Goal: Information Seeking & Learning: Learn about a topic

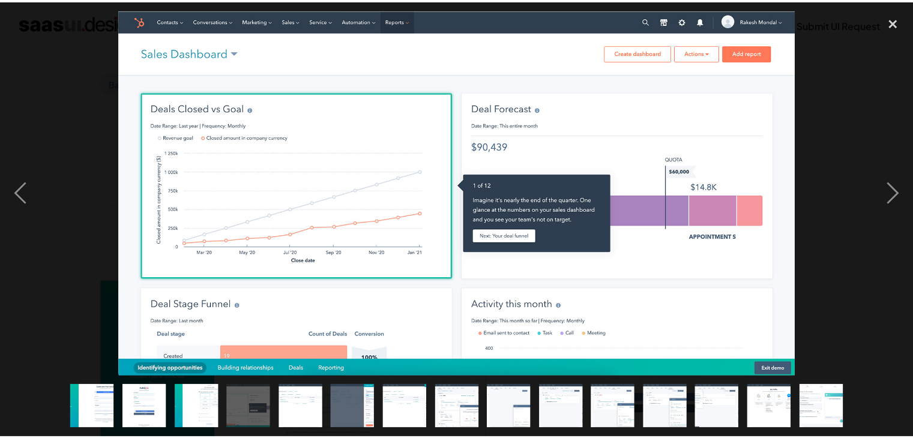
scroll to position [122, 0]
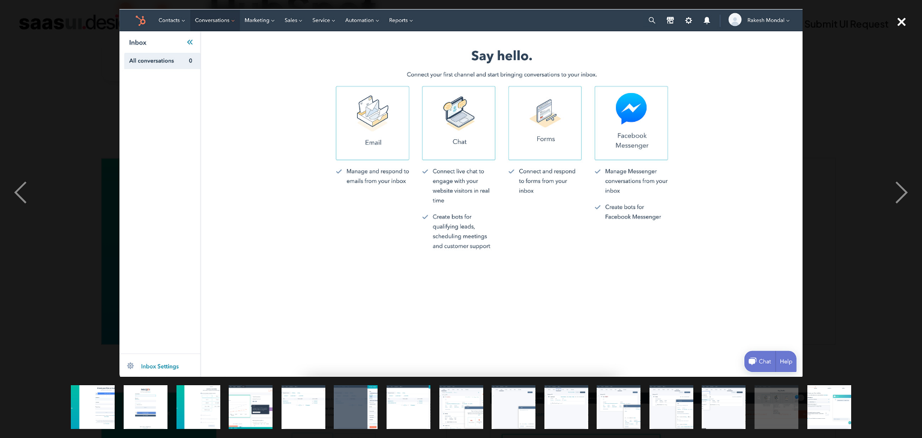
click at [892, 32] on div "close lightbox" at bounding box center [901, 22] width 41 height 26
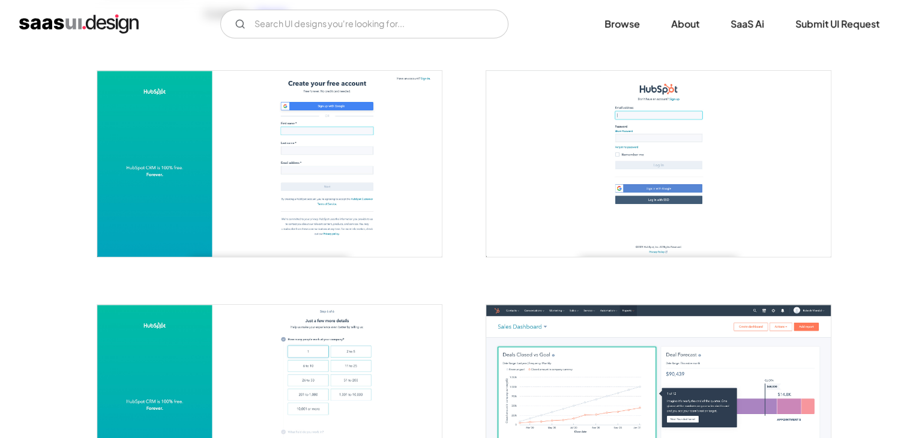
scroll to position [0, 0]
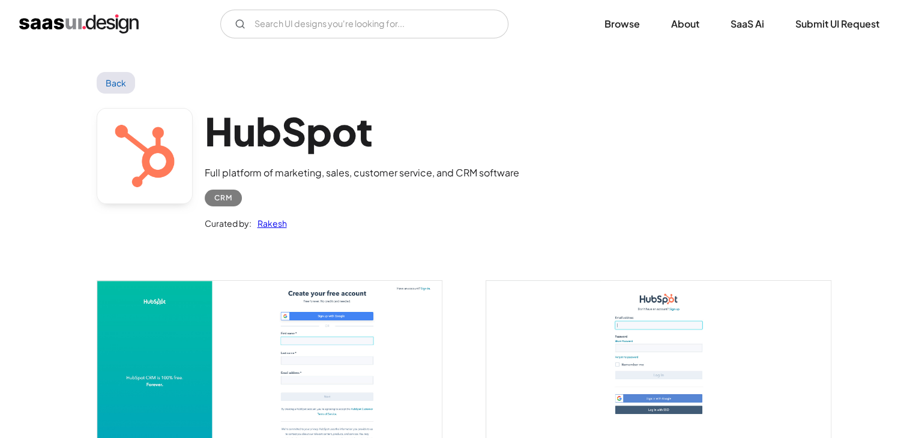
click at [122, 82] on link "Back" at bounding box center [116, 83] width 39 height 22
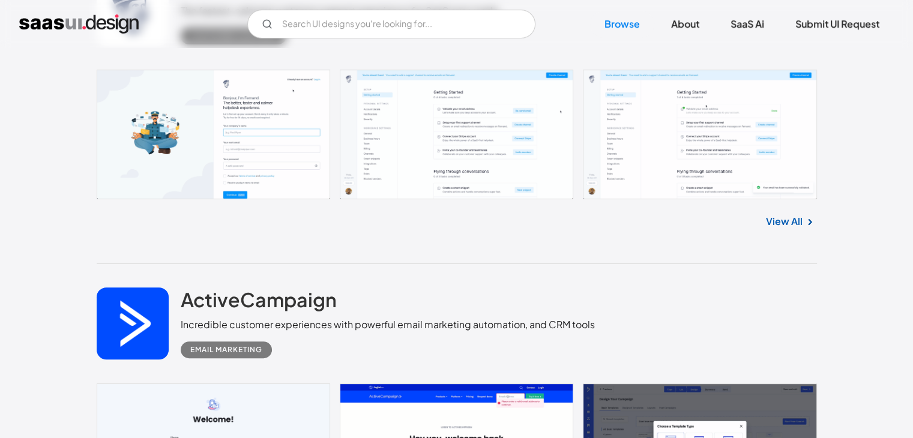
scroll to position [14126, 0]
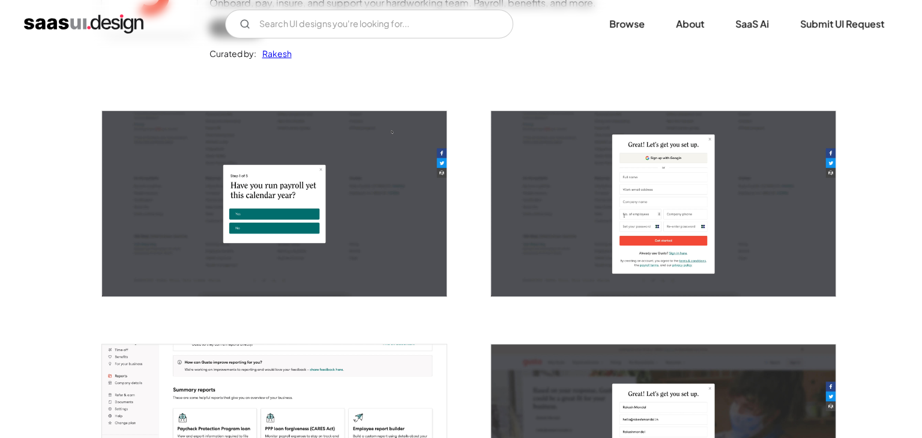
scroll to position [170, 0]
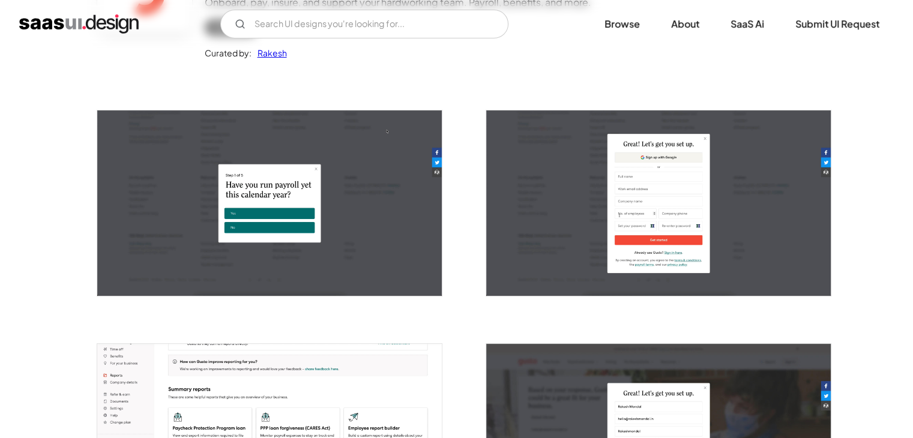
click at [298, 181] on img "open lightbox" at bounding box center [269, 202] width 344 height 185
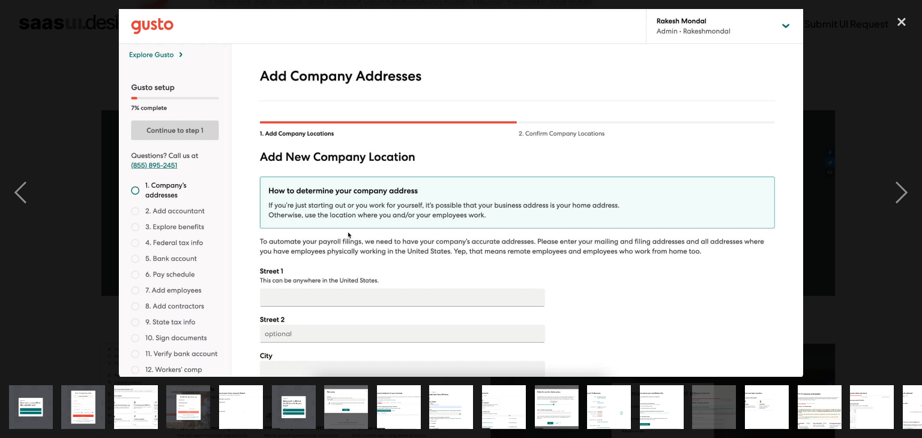
click at [466, 187] on img at bounding box center [461, 193] width 684 height 368
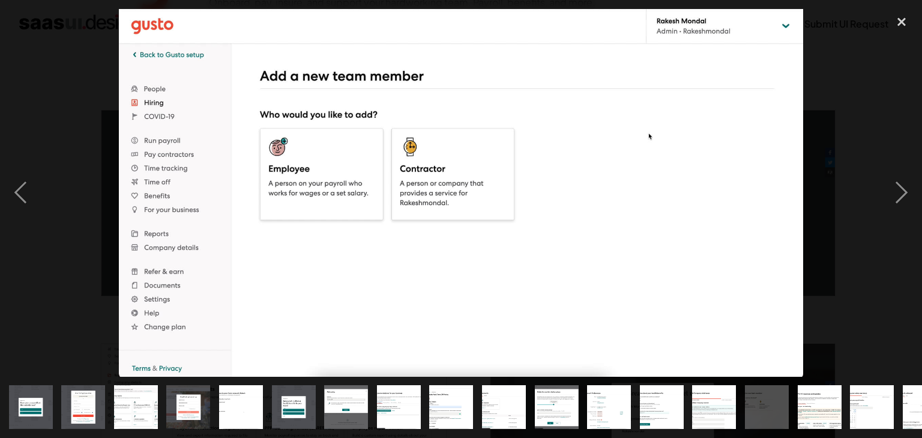
click at [466, 187] on img at bounding box center [461, 193] width 684 height 368
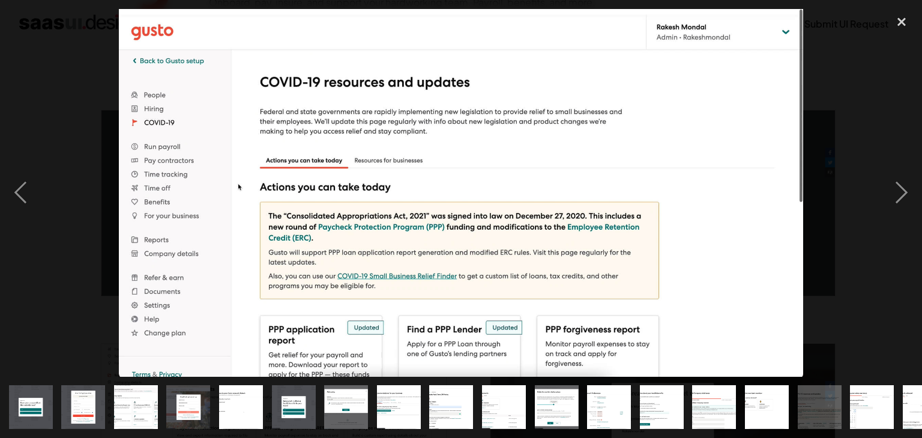
click at [791, 210] on img at bounding box center [461, 193] width 684 height 368
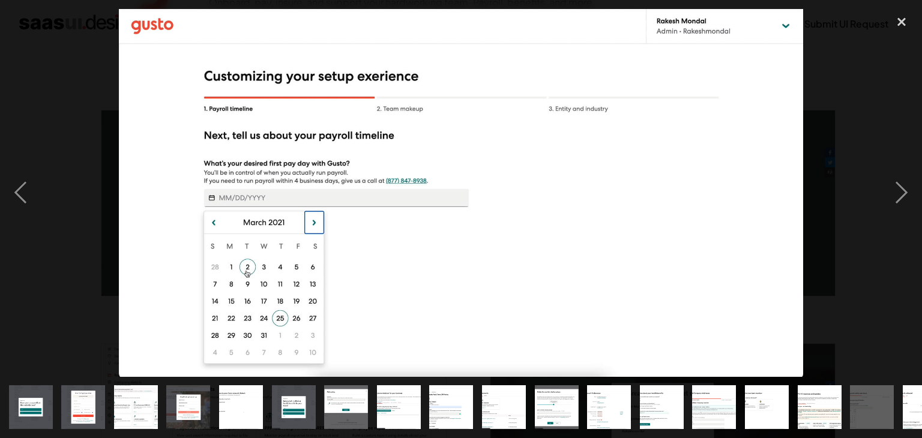
click at [791, 210] on img at bounding box center [461, 193] width 684 height 368
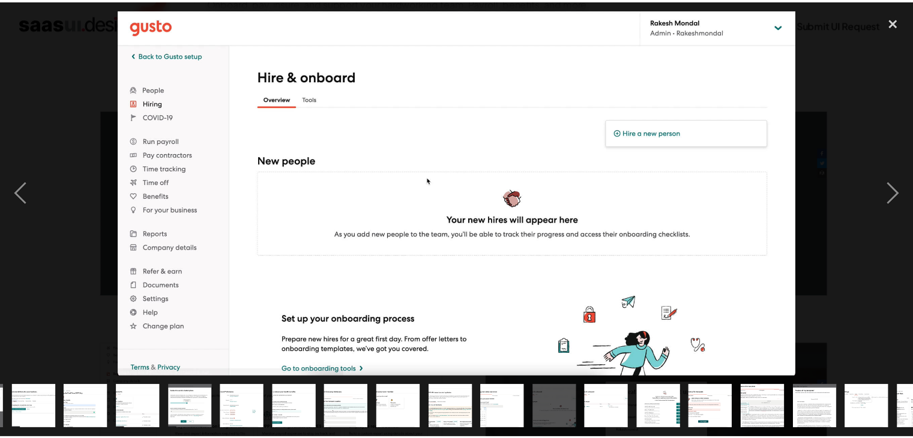
scroll to position [0, 400]
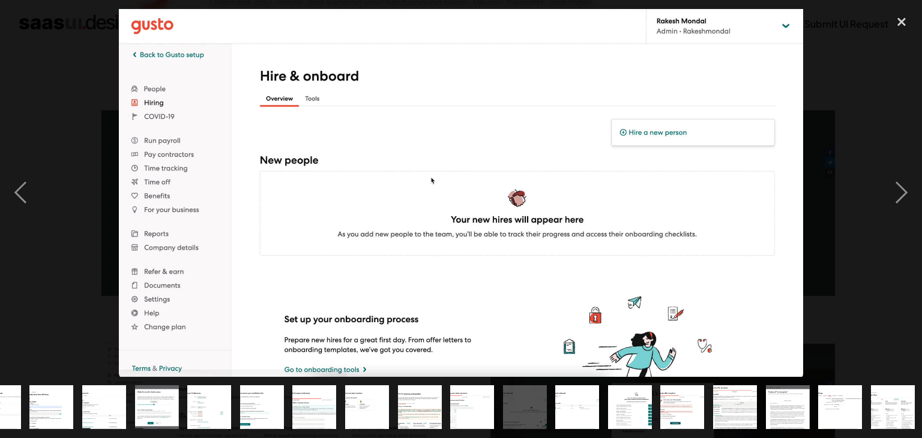
click at [791, 210] on img at bounding box center [461, 193] width 684 height 368
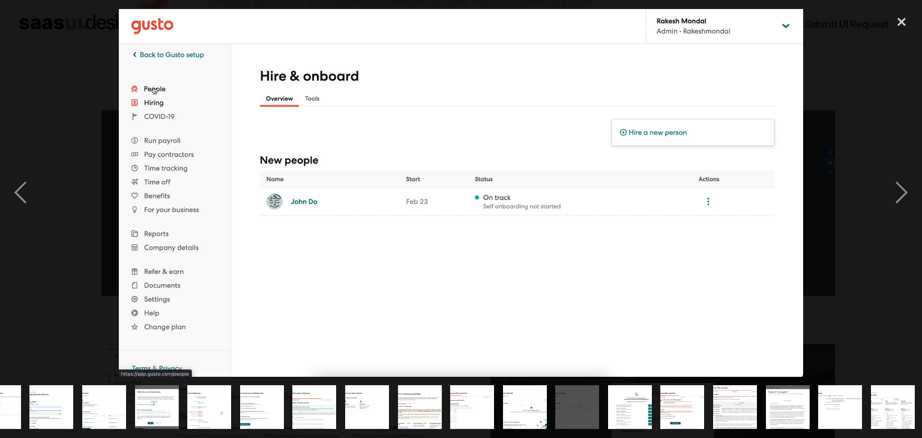
click at [791, 210] on img at bounding box center [461, 193] width 684 height 368
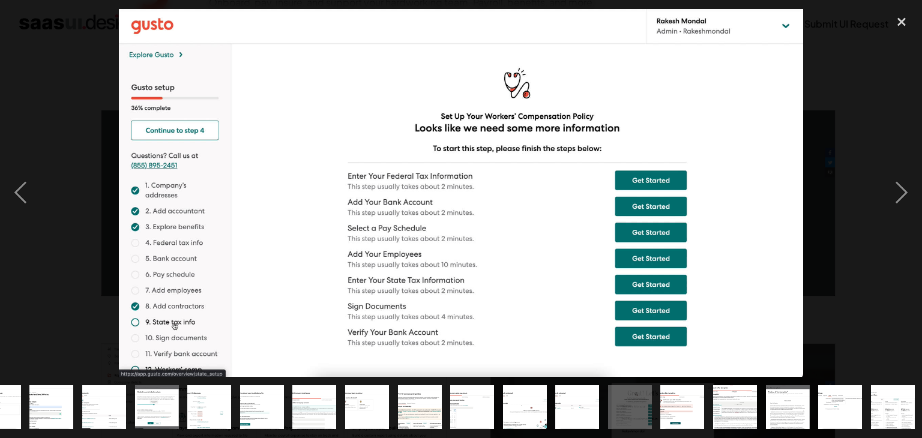
click at [791, 210] on img at bounding box center [461, 193] width 684 height 368
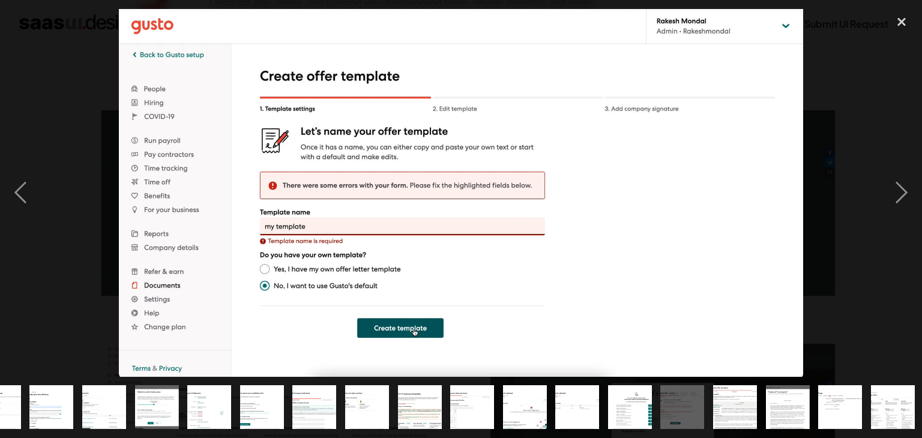
click at [791, 210] on img at bounding box center [461, 193] width 684 height 368
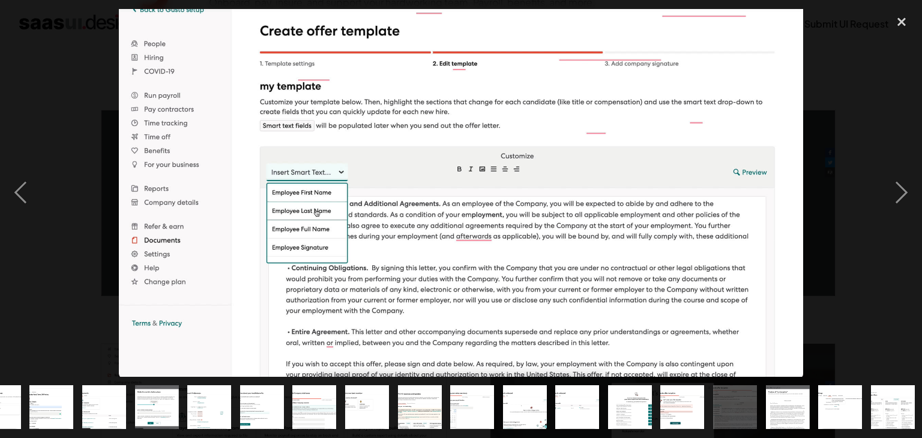
click at [791, 210] on img at bounding box center [461, 193] width 684 height 368
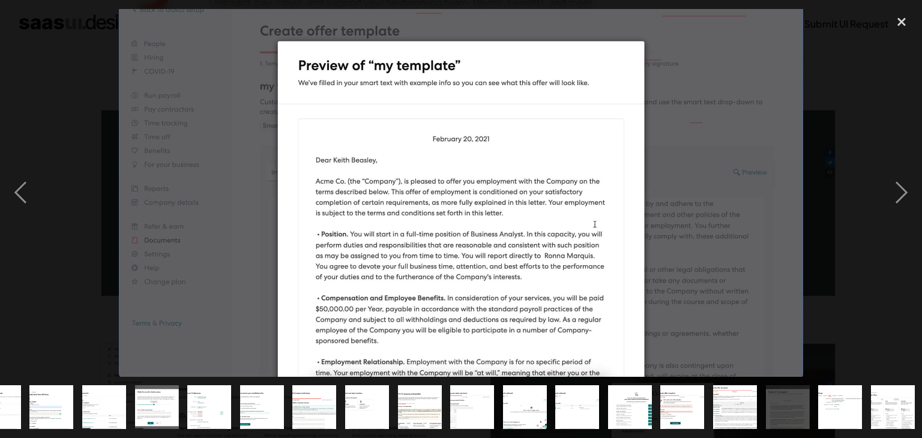
click at [791, 210] on img at bounding box center [461, 193] width 684 height 368
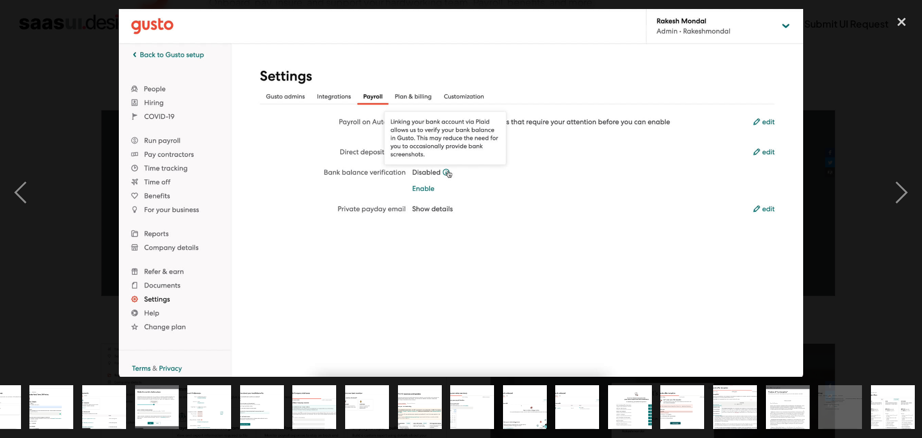
click at [791, 210] on img at bounding box center [461, 193] width 684 height 368
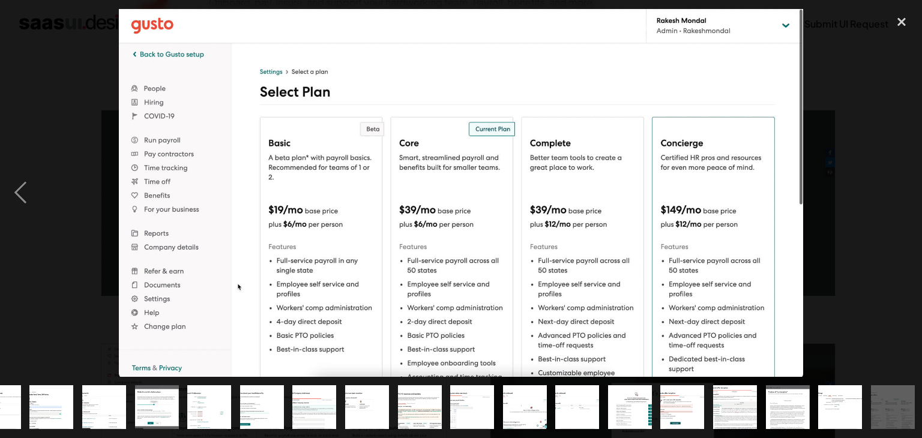
click at [809, 200] on div at bounding box center [461, 193] width 922 height 368
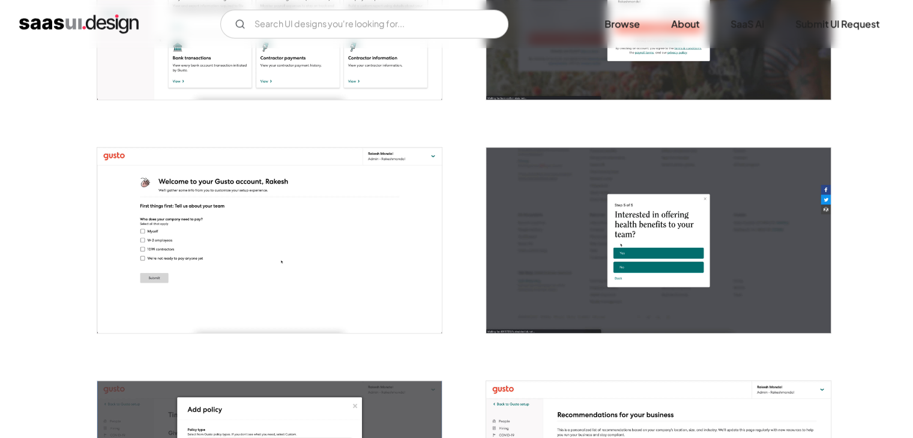
scroll to position [0, 0]
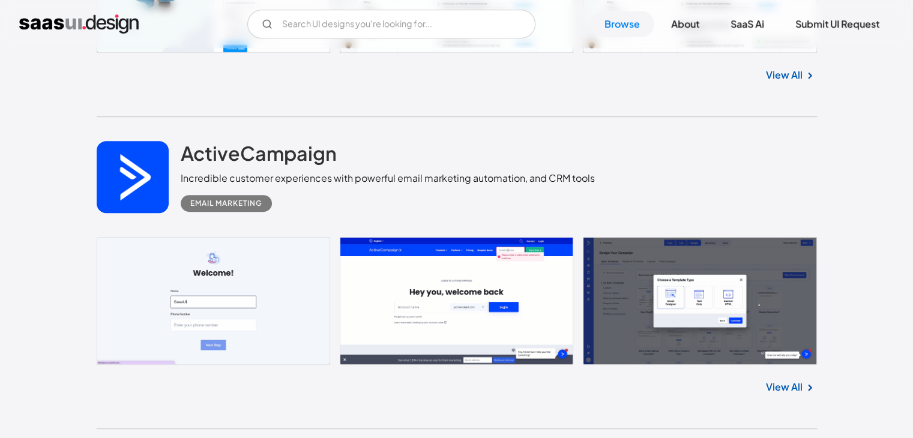
scroll to position [14292, 0]
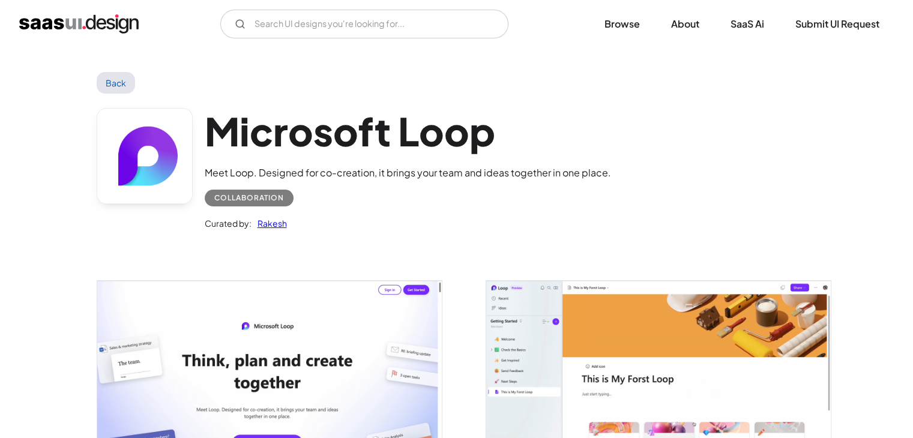
click at [281, 328] on img "open lightbox" at bounding box center [269, 376] width 344 height 191
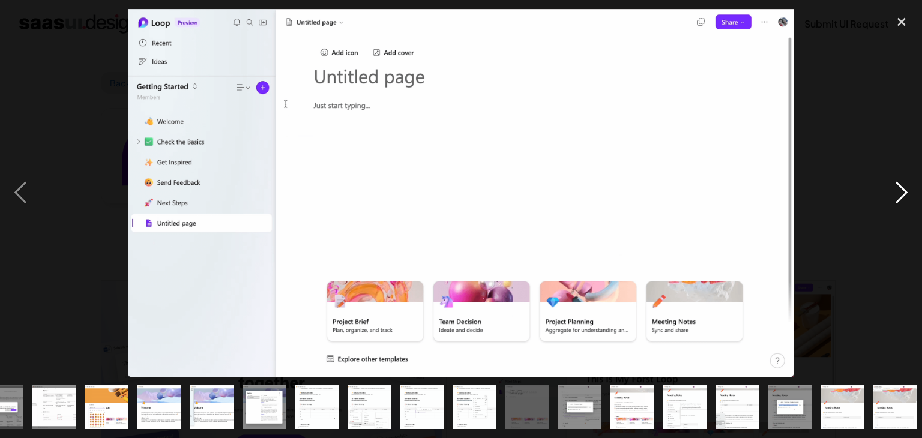
scroll to position [0, 400]
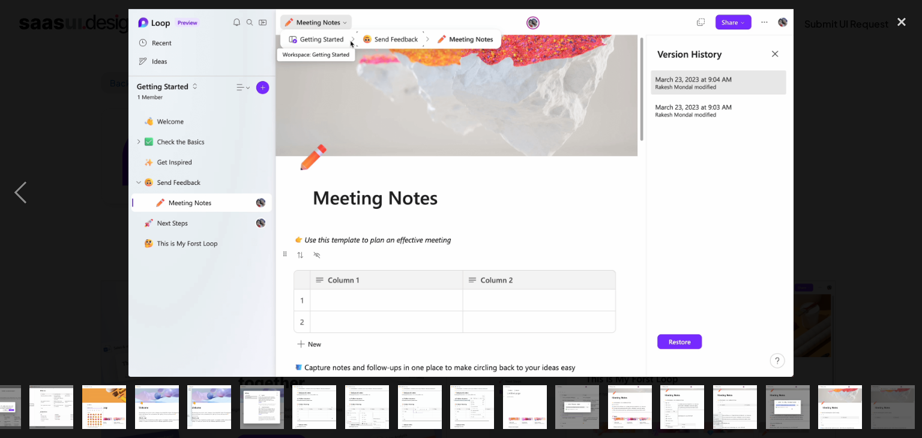
click at [73, 148] on div at bounding box center [461, 193] width 922 height 368
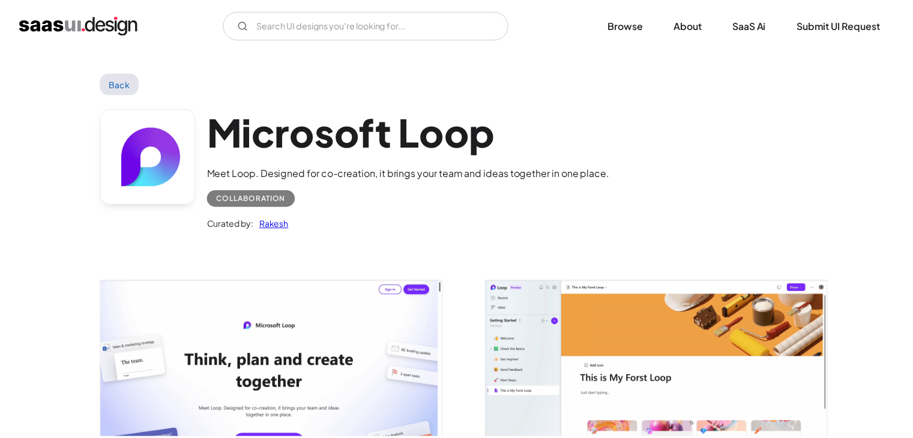
scroll to position [0, 0]
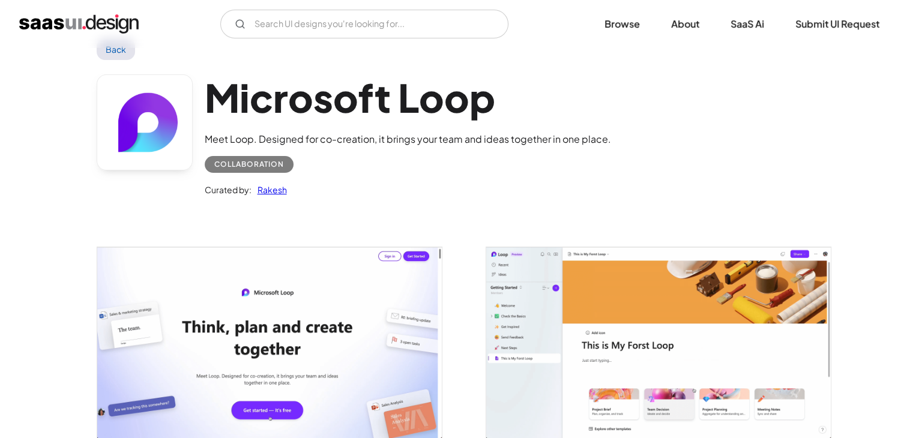
click at [110, 51] on link "Back" at bounding box center [116, 49] width 39 height 22
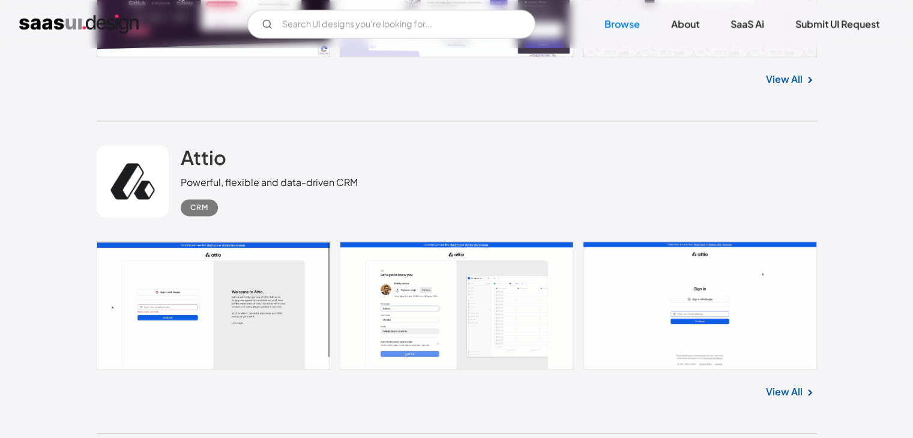
scroll to position [15238, 0]
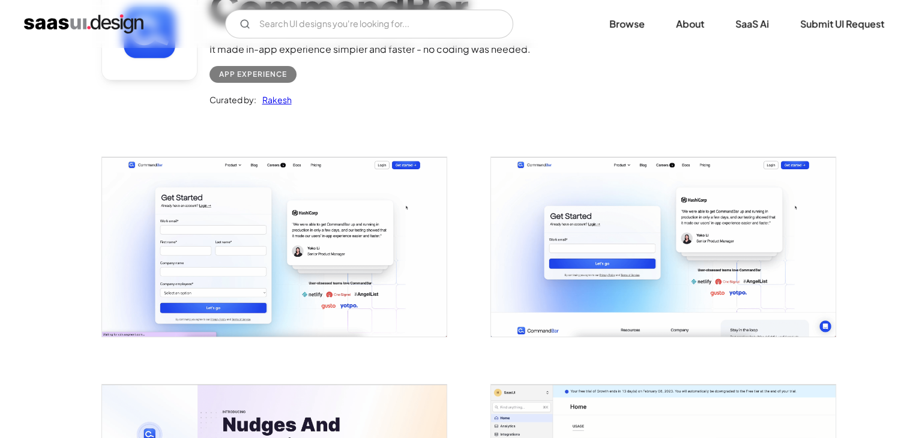
scroll to position [122, 0]
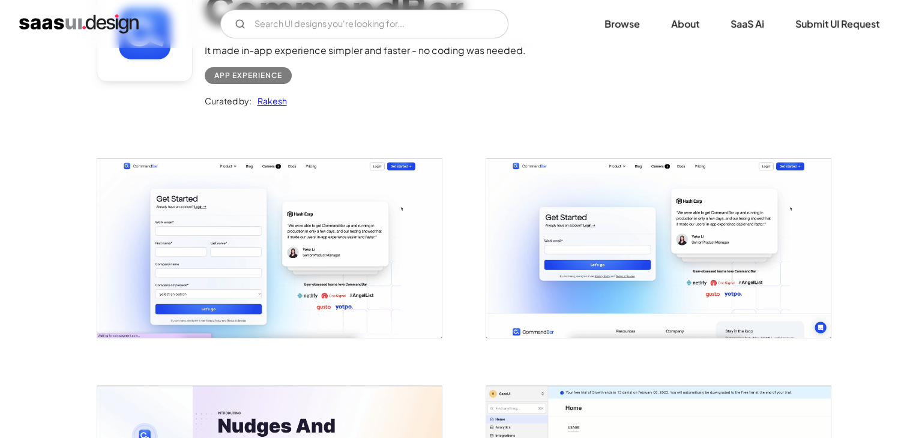
click at [382, 209] on img "open lightbox" at bounding box center [269, 247] width 344 height 179
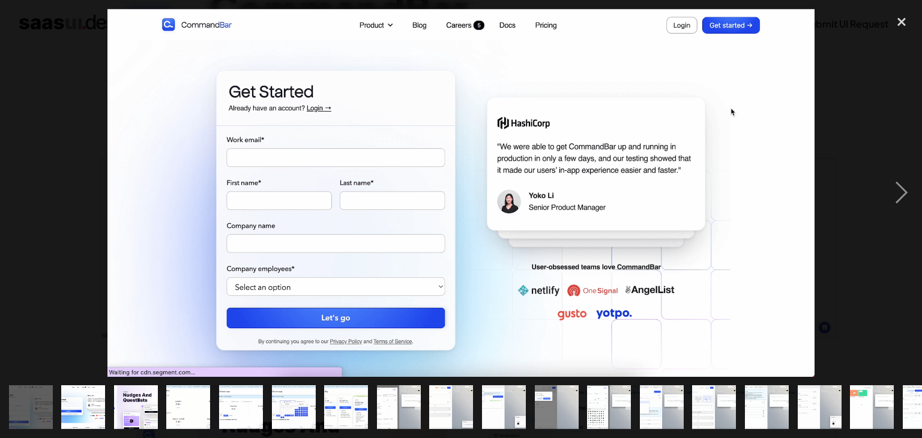
click at [843, 218] on div at bounding box center [461, 193] width 922 height 368
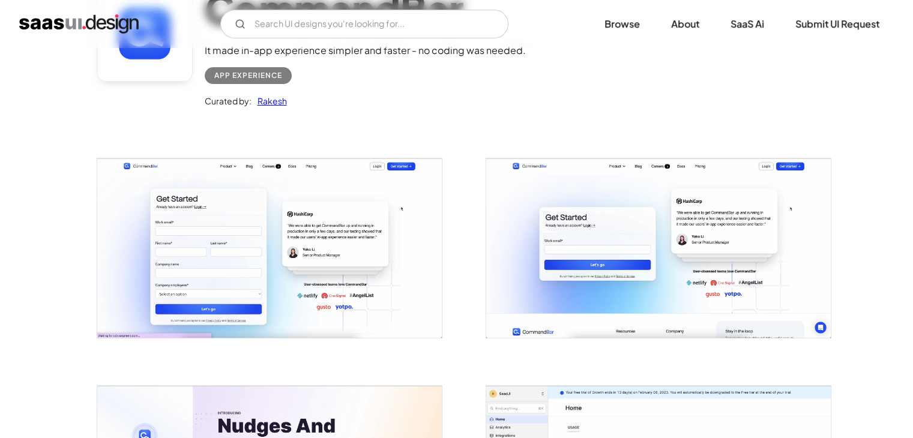
click at [349, 197] on img "open lightbox" at bounding box center [269, 247] width 344 height 179
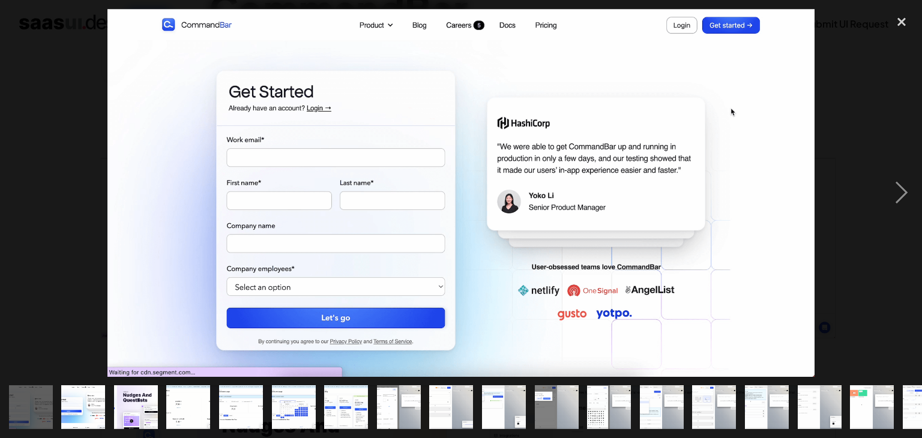
click at [564, 204] on img at bounding box center [460, 193] width 707 height 368
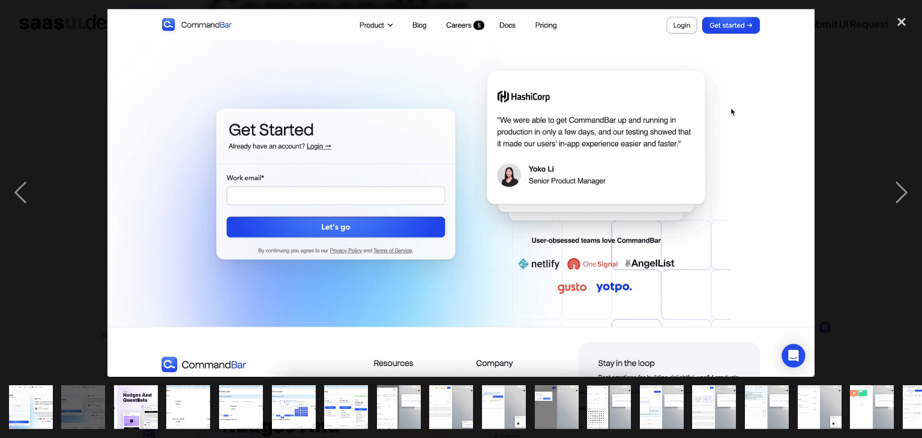
click at [564, 204] on img at bounding box center [460, 193] width 707 height 368
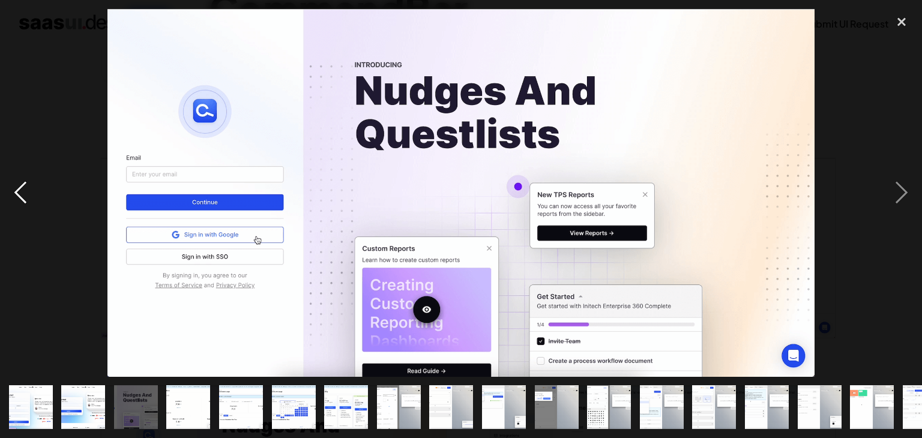
click at [25, 195] on div "previous image" at bounding box center [20, 193] width 41 height 368
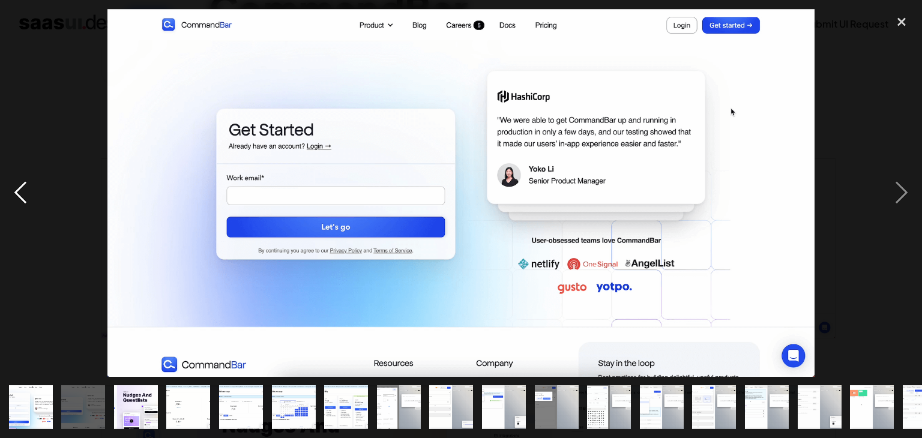
click at [25, 195] on div "previous image" at bounding box center [20, 193] width 41 height 368
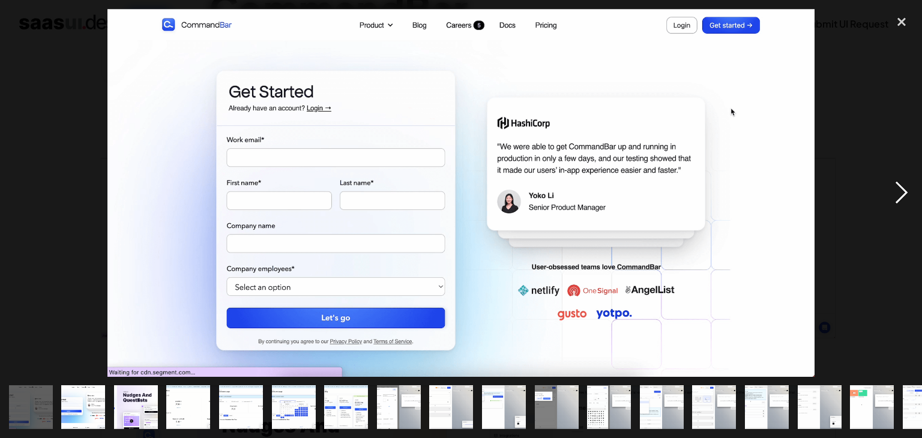
click at [898, 187] on div "next image" at bounding box center [901, 193] width 41 height 368
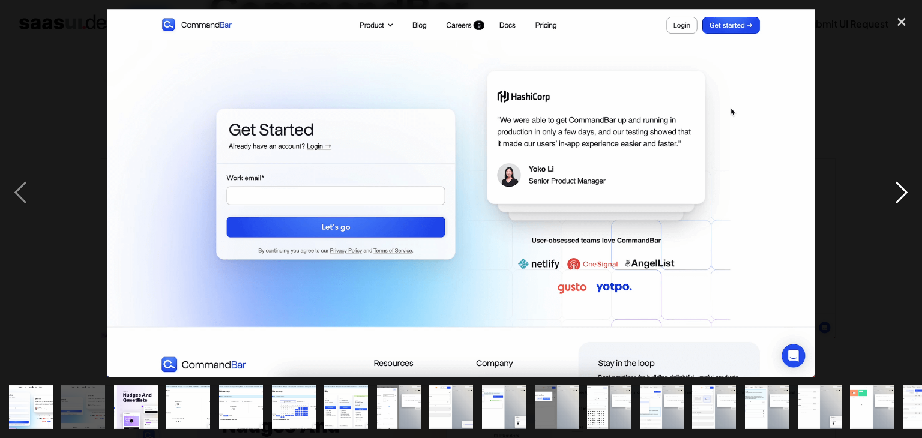
click at [898, 187] on div "next image" at bounding box center [901, 193] width 41 height 368
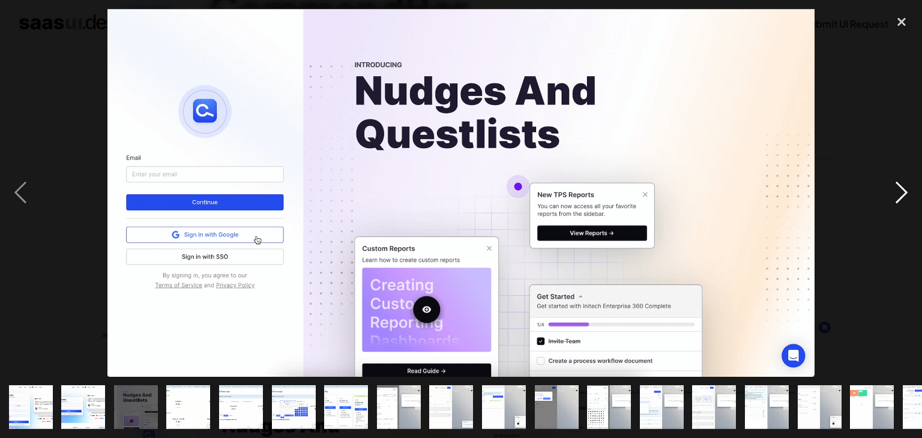
click at [898, 187] on div "next image" at bounding box center [901, 193] width 41 height 368
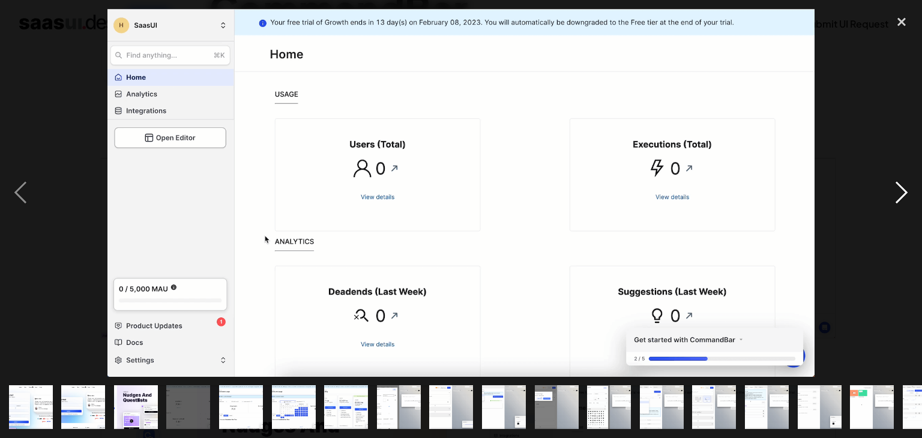
click at [898, 187] on div "next image" at bounding box center [901, 193] width 41 height 368
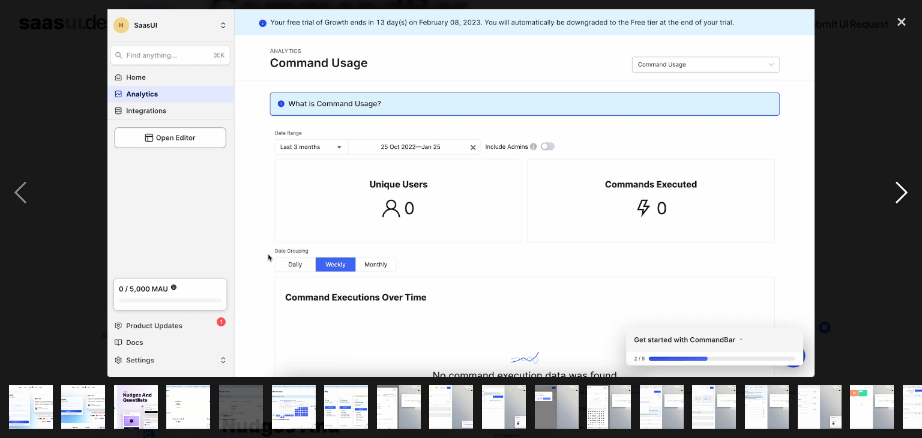
click at [898, 187] on div "next image" at bounding box center [901, 193] width 41 height 368
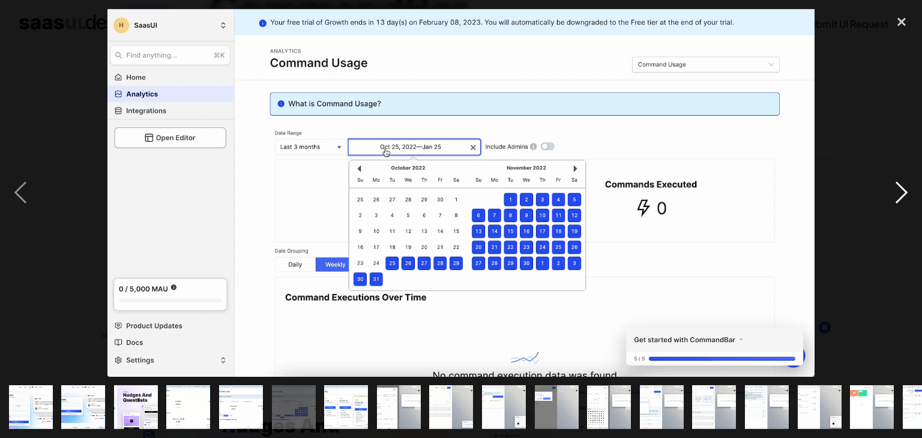
click at [898, 187] on div "next image" at bounding box center [901, 193] width 41 height 368
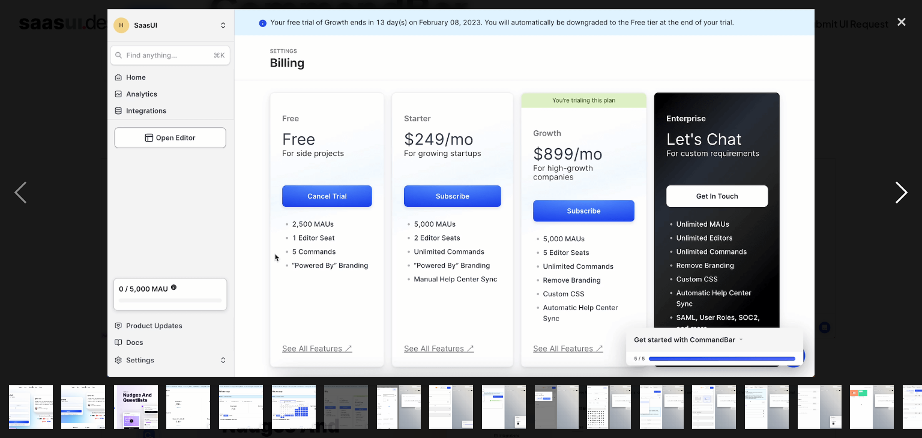
click at [898, 187] on div "next image" at bounding box center [901, 193] width 41 height 368
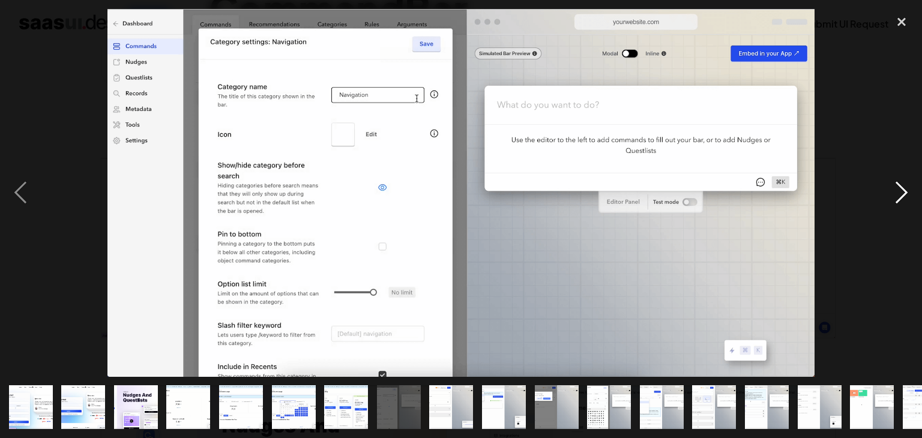
click at [898, 187] on div "next image" at bounding box center [901, 193] width 41 height 368
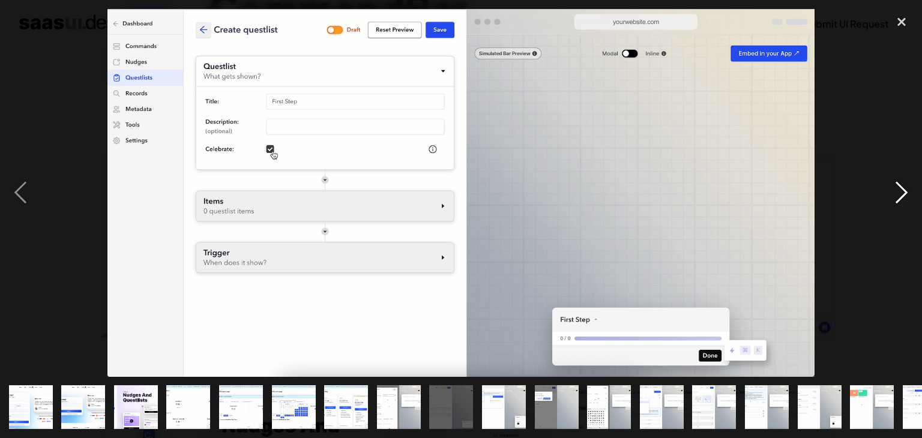
click at [898, 187] on div "next image" at bounding box center [901, 193] width 41 height 368
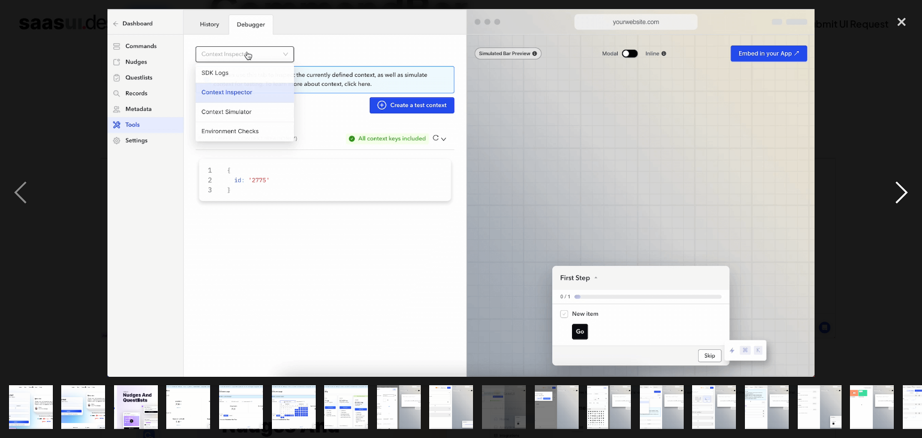
click at [898, 187] on div "next image" at bounding box center [901, 193] width 41 height 368
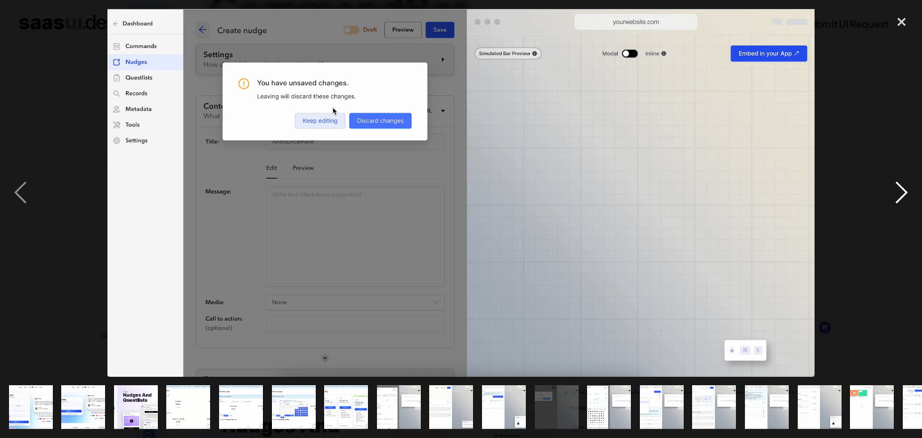
click at [898, 187] on div "next image" at bounding box center [901, 193] width 41 height 368
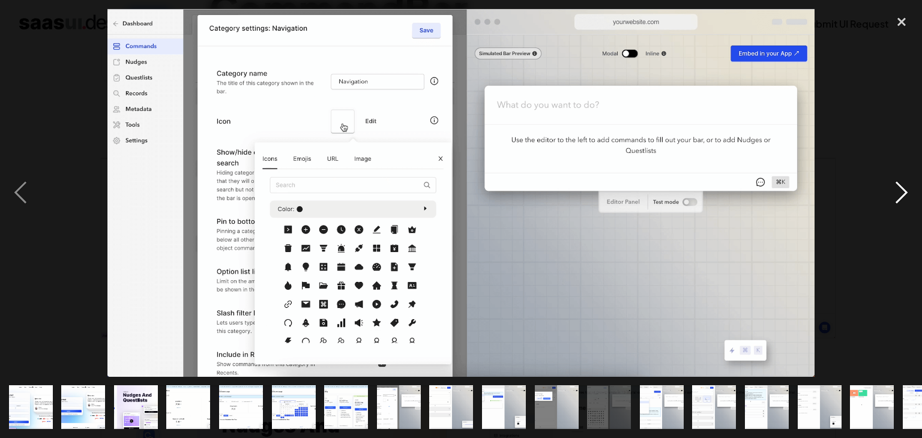
click at [898, 187] on div "next image" at bounding box center [901, 193] width 41 height 368
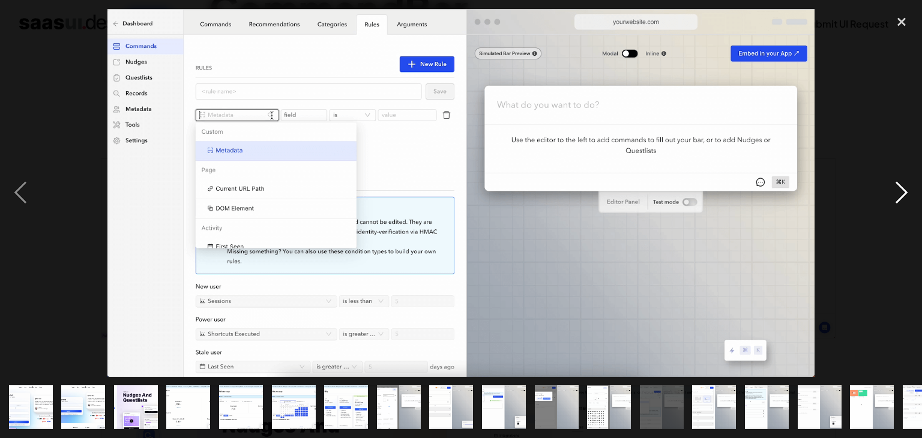
click at [898, 187] on div "next image" at bounding box center [901, 193] width 41 height 368
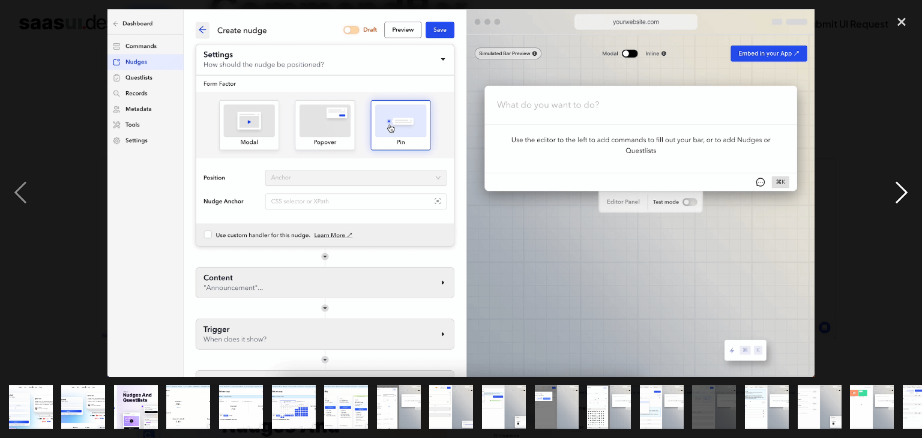
click at [898, 187] on div "next image" at bounding box center [901, 193] width 41 height 368
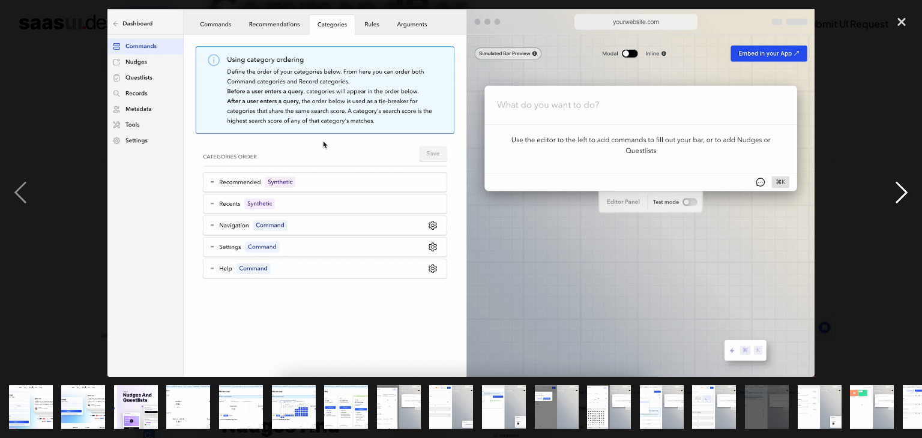
click at [898, 187] on div "next image" at bounding box center [901, 193] width 41 height 368
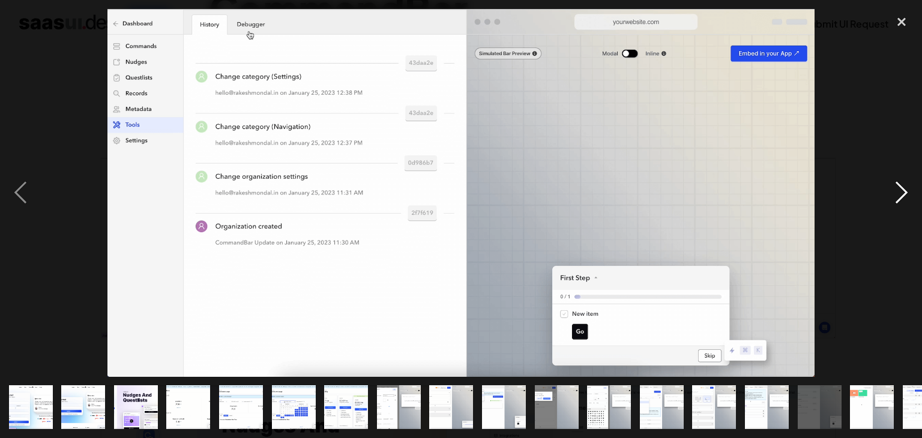
click at [898, 187] on div "next image" at bounding box center [901, 193] width 41 height 368
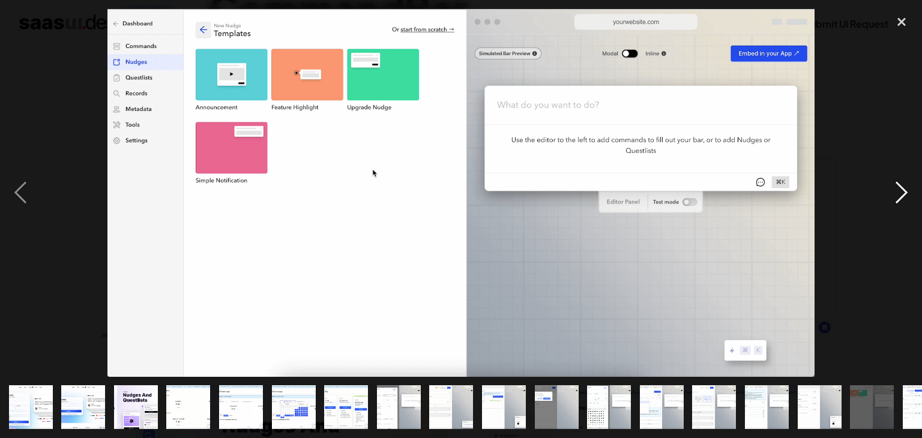
click at [898, 187] on div "next image" at bounding box center [901, 193] width 41 height 368
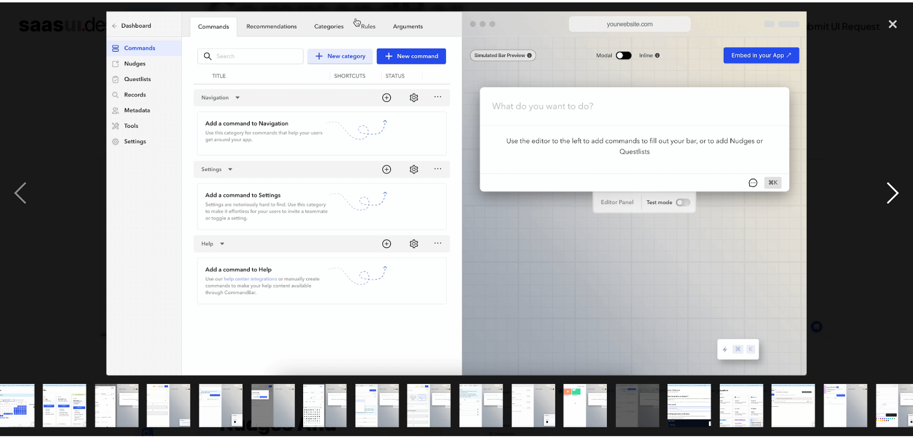
scroll to position [0, 295]
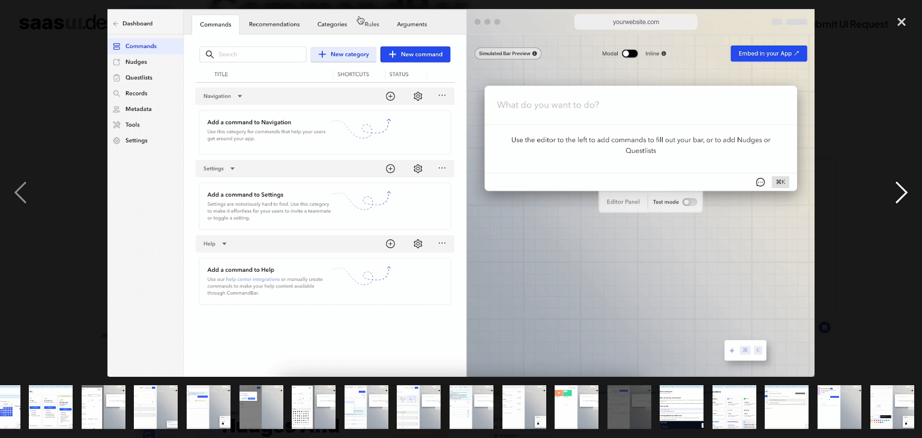
click at [898, 187] on div "next image" at bounding box center [901, 193] width 41 height 368
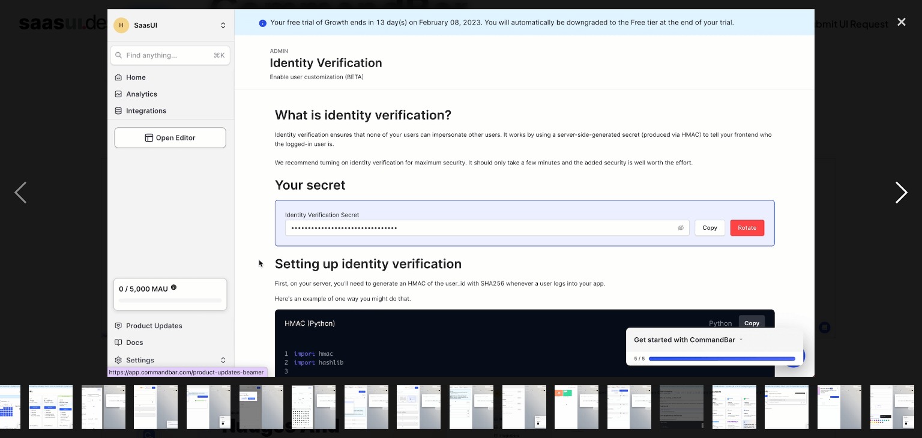
click at [898, 187] on div "next image" at bounding box center [901, 193] width 41 height 368
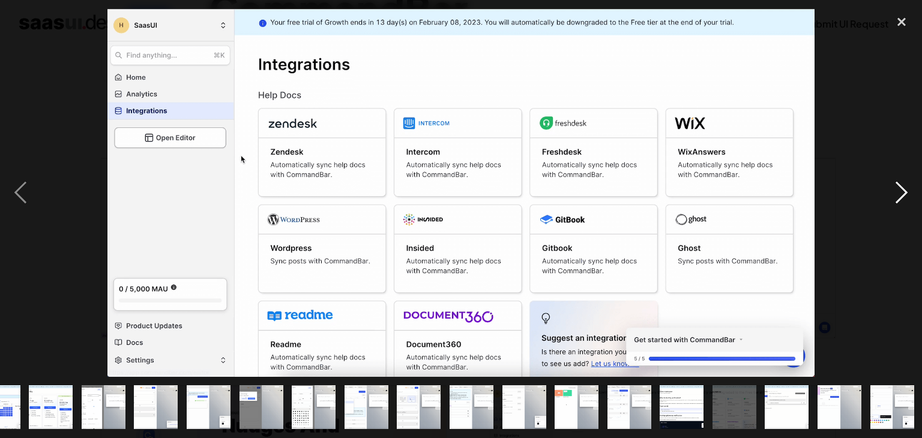
click at [898, 187] on div "next image" at bounding box center [901, 193] width 41 height 368
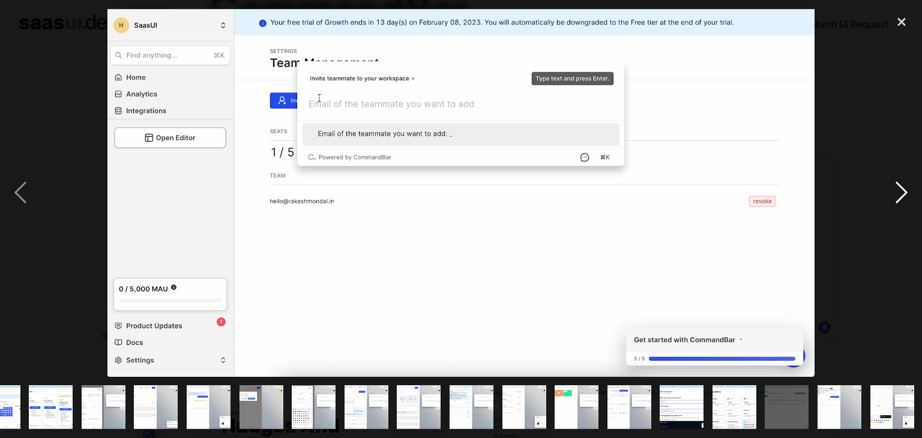
click at [898, 187] on div "next image" at bounding box center [901, 193] width 41 height 368
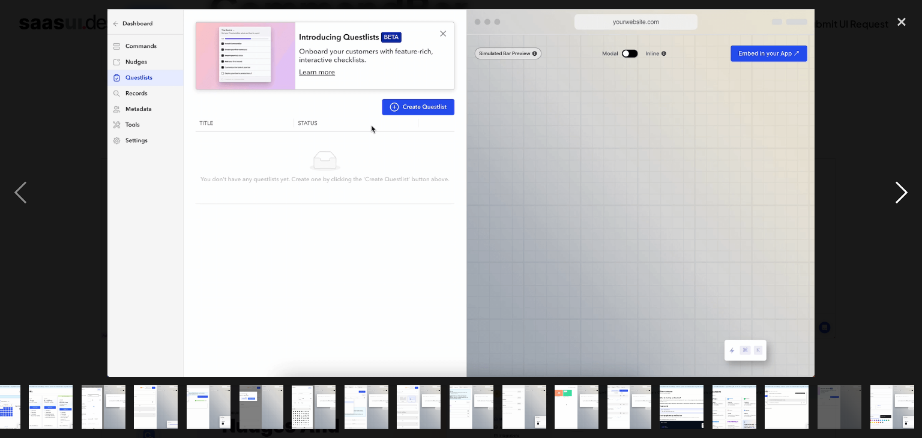
click at [898, 187] on div "next image" at bounding box center [901, 193] width 41 height 368
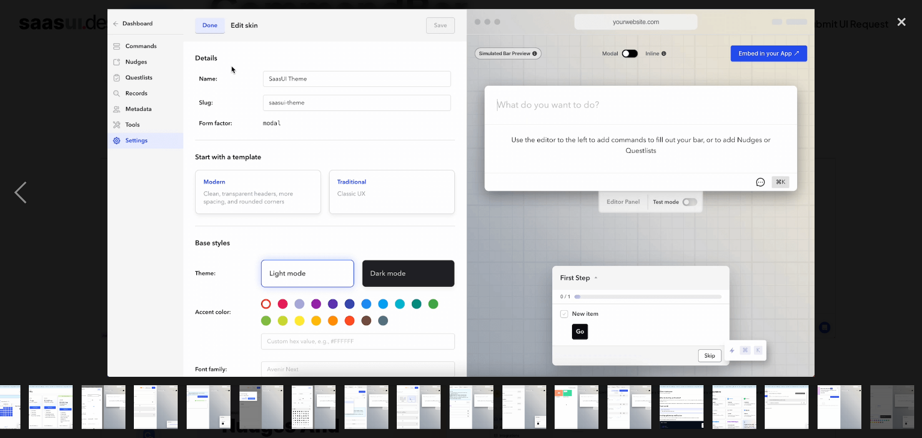
click at [898, 187] on div "next image" at bounding box center [901, 193] width 41 height 368
click at [903, 23] on div "close lightbox" at bounding box center [901, 22] width 41 height 26
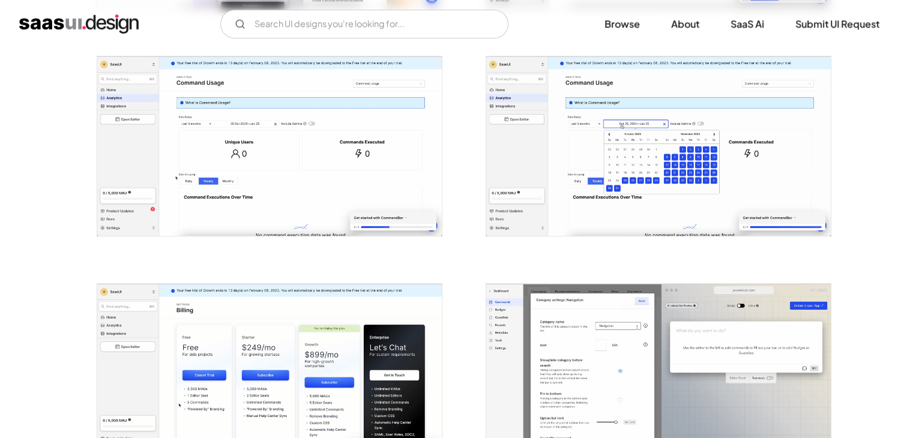
scroll to position [0, 0]
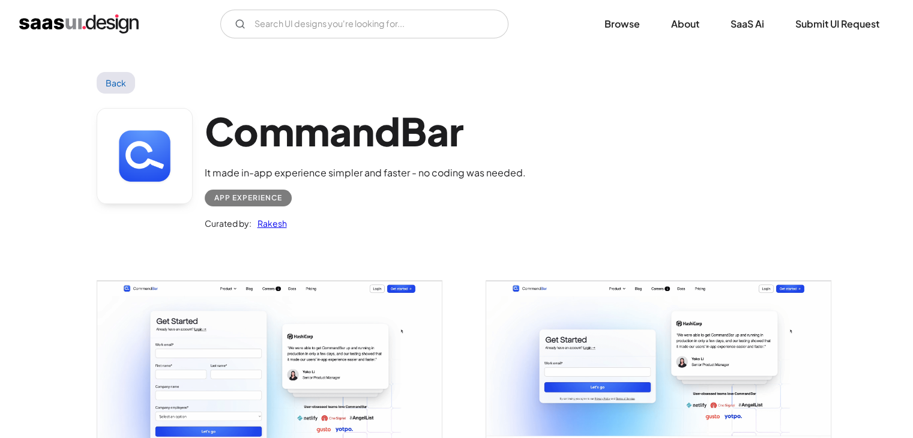
click at [127, 89] on link "Back" at bounding box center [116, 83] width 39 height 22
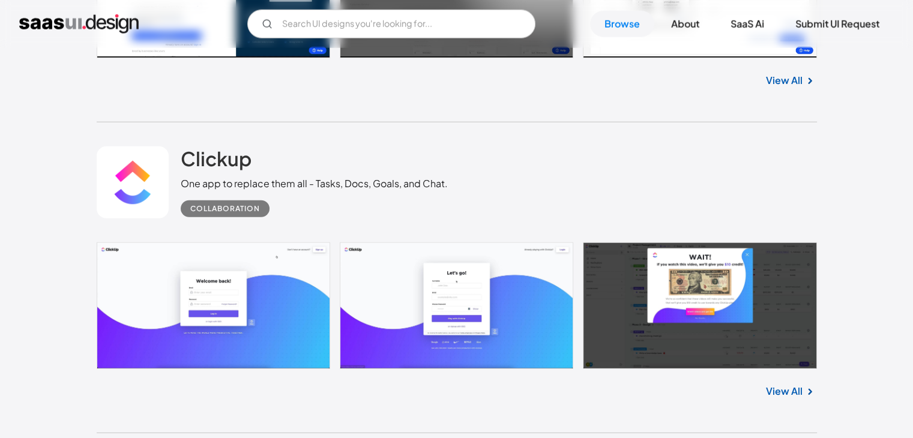
scroll to position [16836, 0]
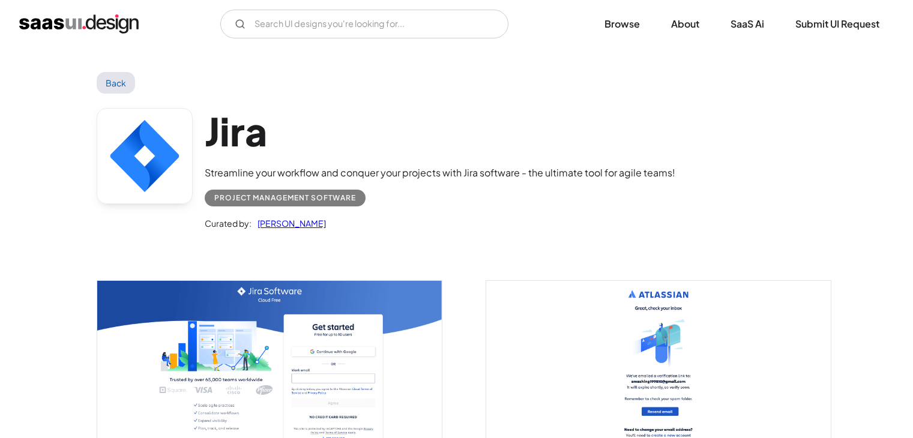
click at [293, 362] on img "open lightbox" at bounding box center [269, 388] width 344 height 215
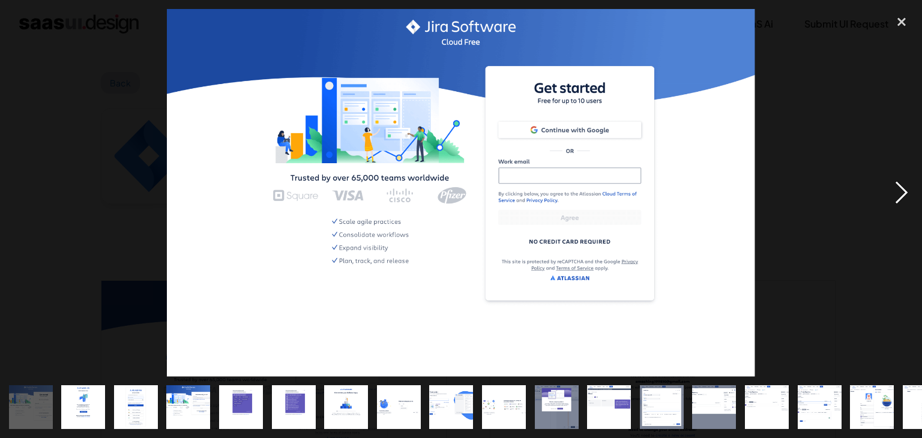
click at [901, 202] on div "next image" at bounding box center [901, 193] width 41 height 368
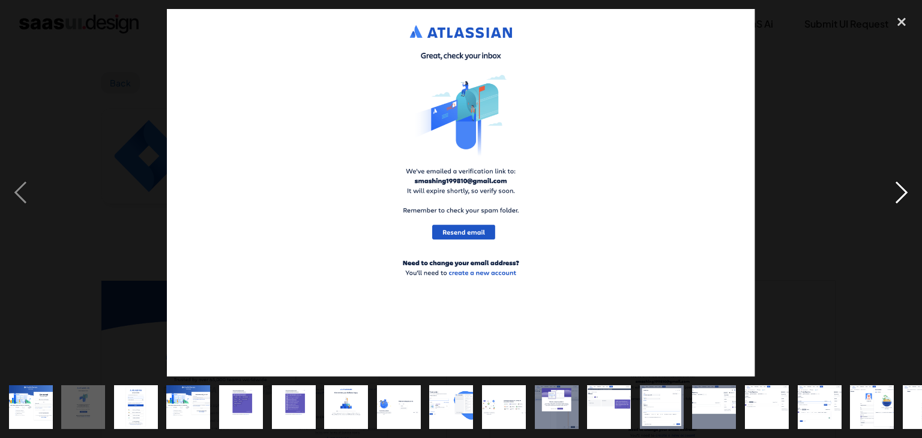
click at [900, 197] on div "next image" at bounding box center [901, 193] width 41 height 368
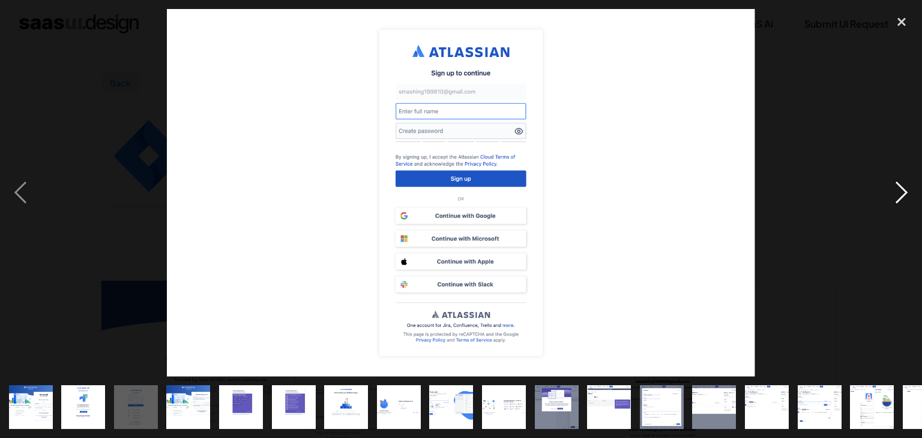
click at [900, 197] on div "next image" at bounding box center [901, 193] width 41 height 368
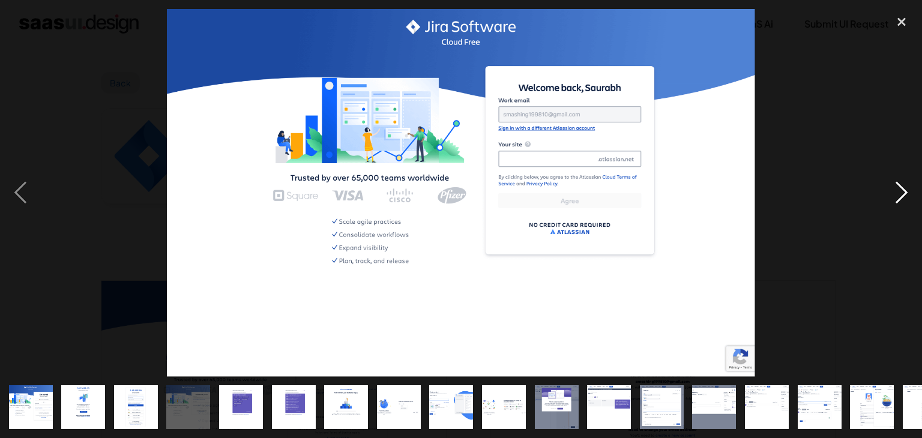
click at [900, 197] on div "next image" at bounding box center [901, 193] width 41 height 368
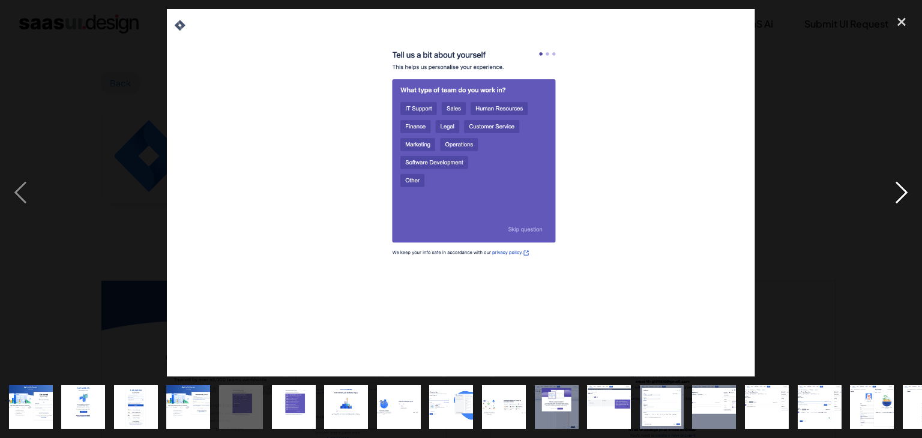
click at [900, 197] on div "next image" at bounding box center [901, 193] width 41 height 368
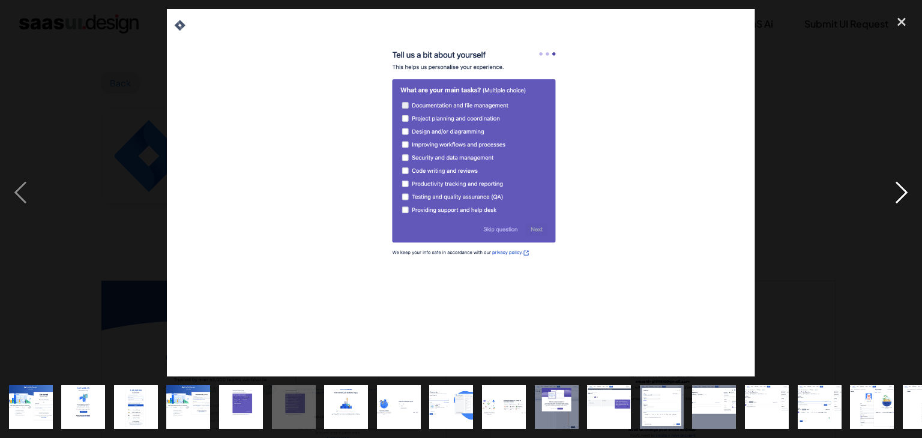
click at [900, 197] on div "next image" at bounding box center [901, 193] width 41 height 368
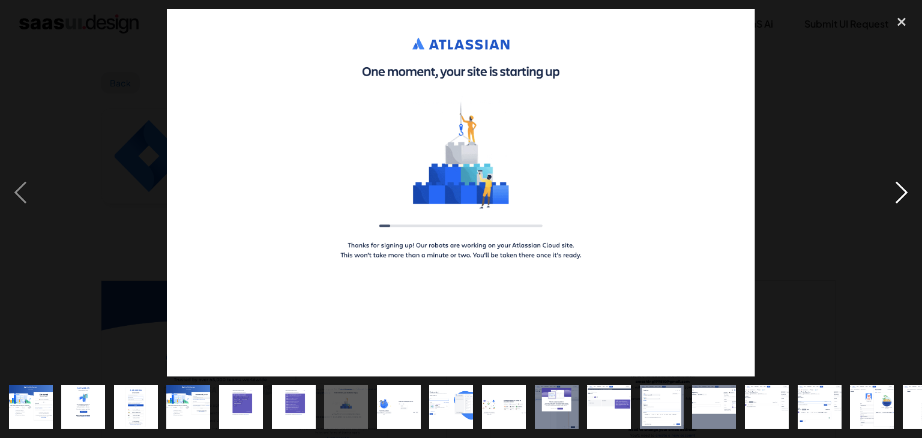
click at [900, 197] on div "next image" at bounding box center [901, 193] width 41 height 368
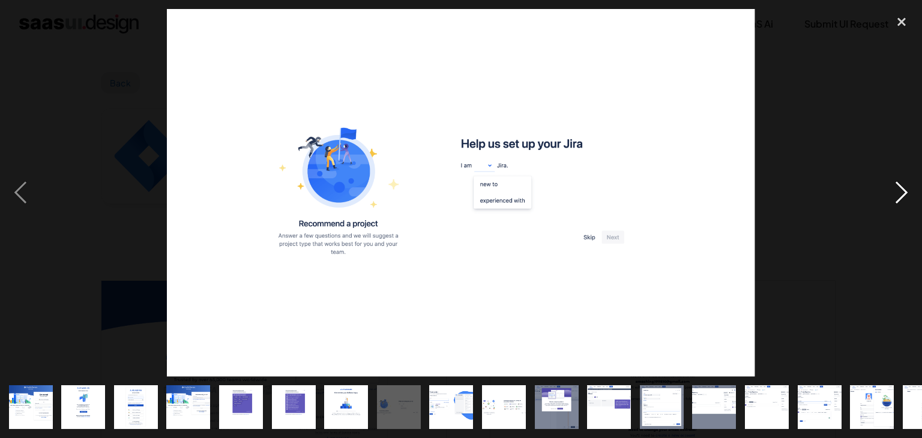
click at [900, 197] on div "next image" at bounding box center [901, 193] width 41 height 368
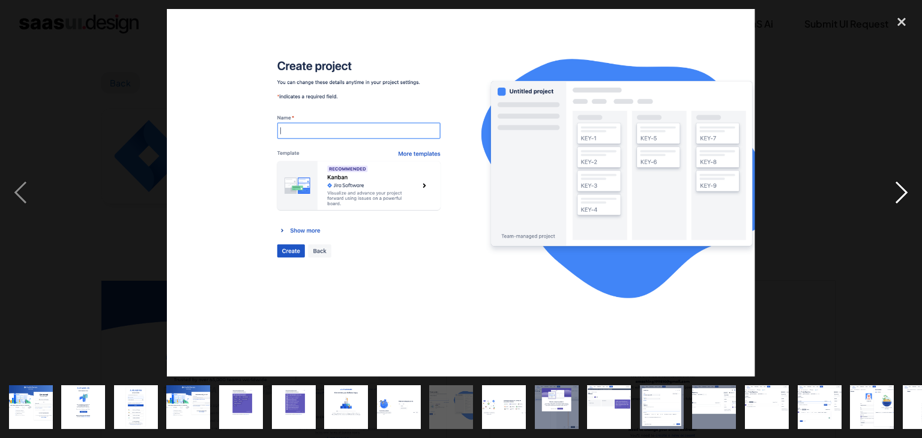
click at [900, 197] on div "next image" at bounding box center [901, 193] width 41 height 368
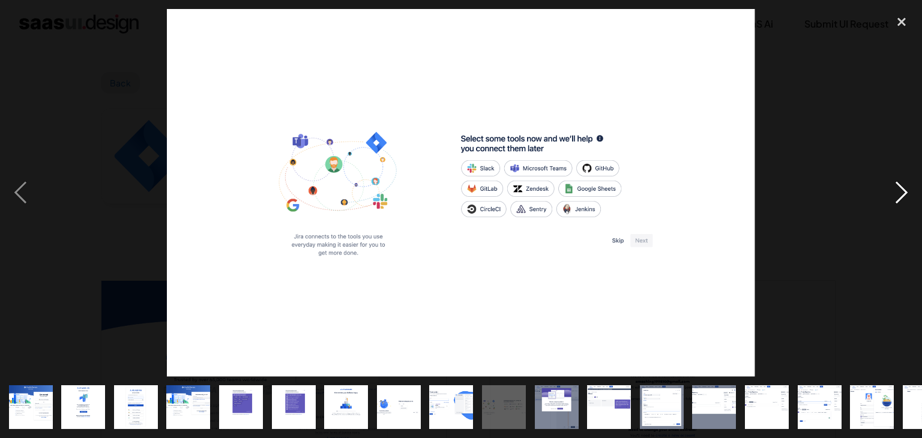
click at [900, 197] on div "next image" at bounding box center [901, 193] width 41 height 368
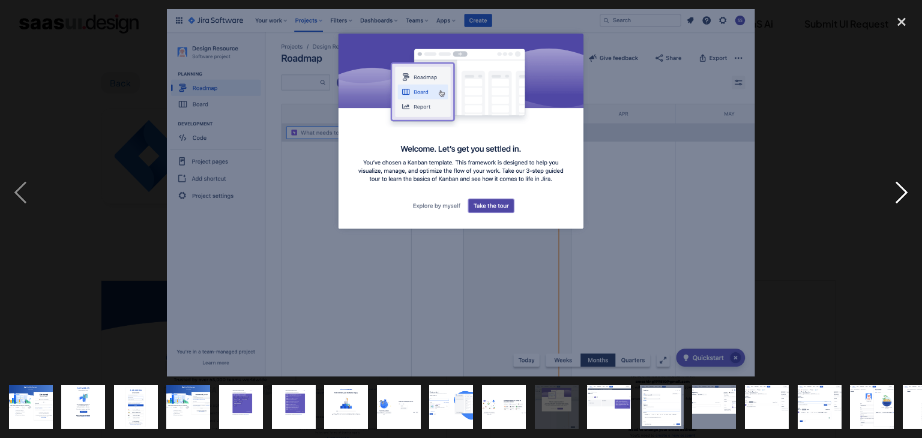
click at [900, 197] on div "next image" at bounding box center [901, 193] width 41 height 368
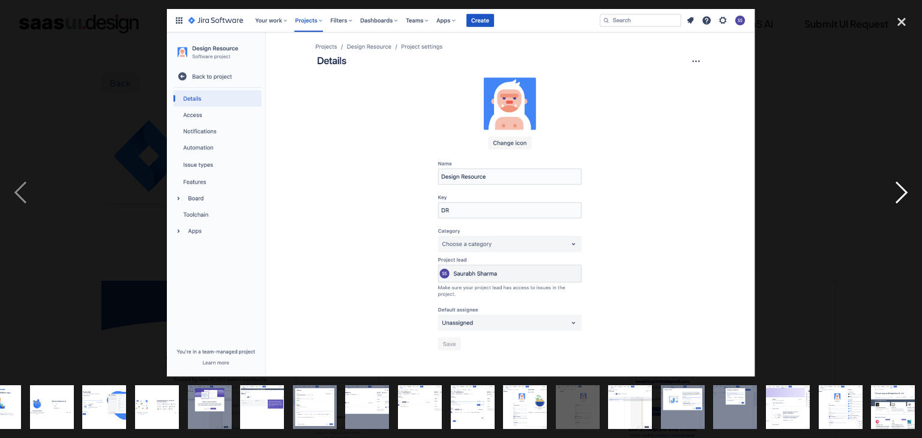
scroll to position [0, 347]
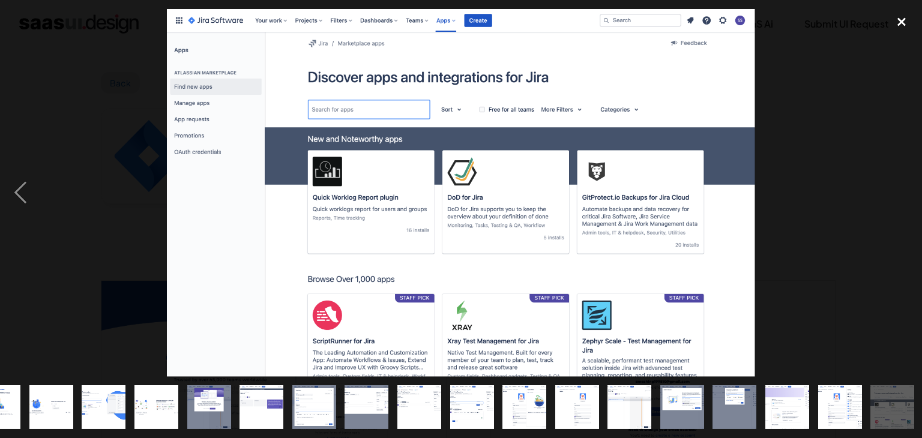
click at [909, 21] on div "close lightbox" at bounding box center [901, 22] width 41 height 26
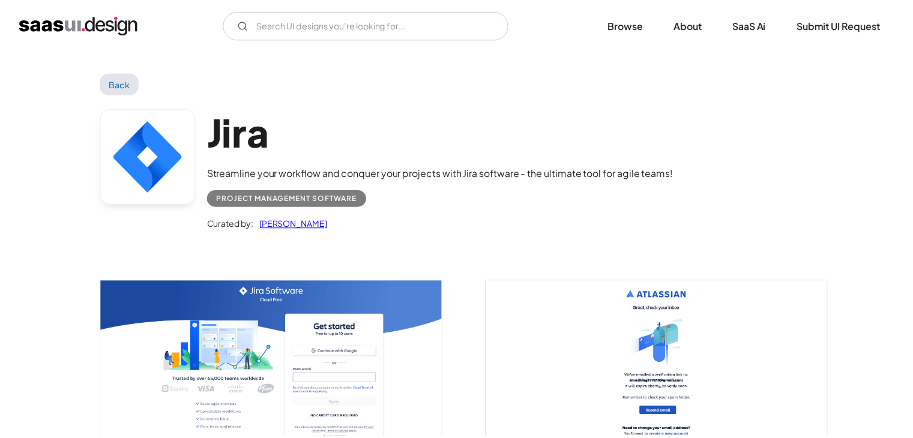
scroll to position [0, 0]
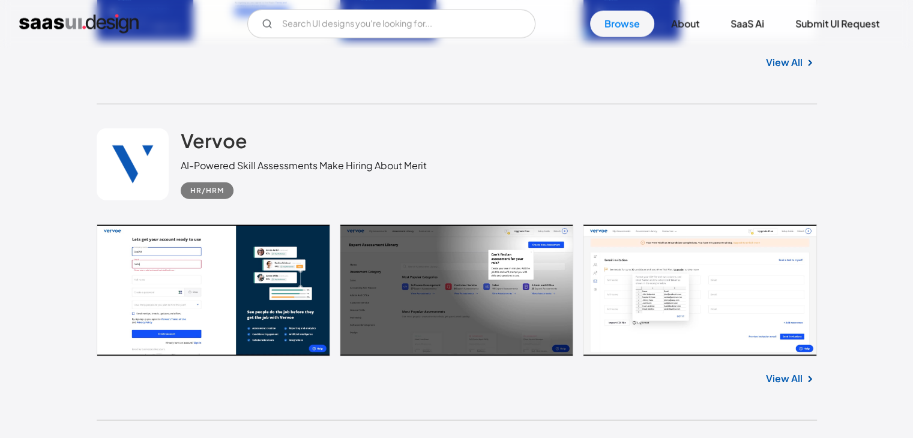
scroll to position [16537, 0]
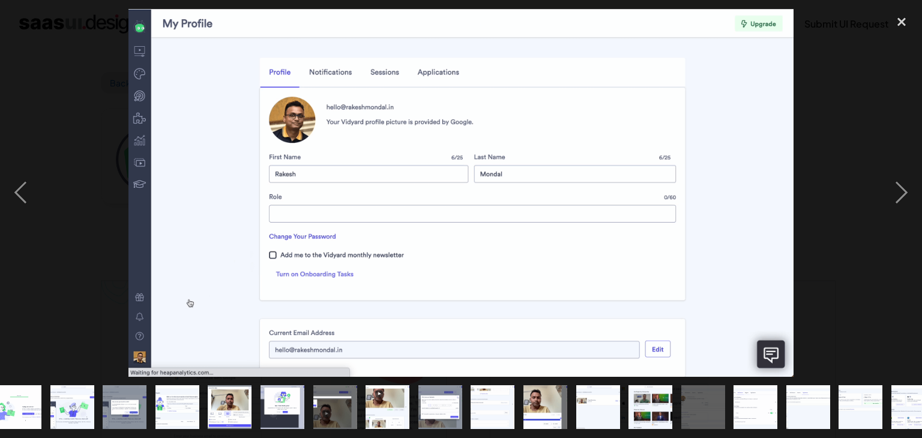
scroll to position [0, 242]
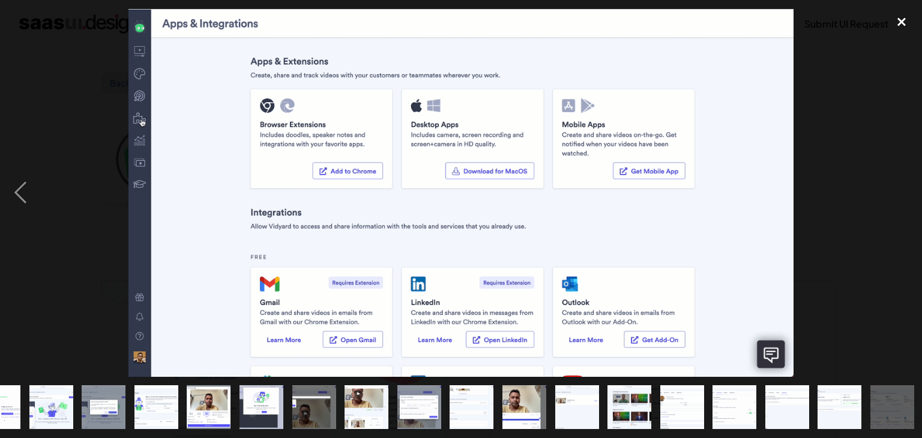
click at [898, 22] on div "close lightbox" at bounding box center [901, 22] width 41 height 26
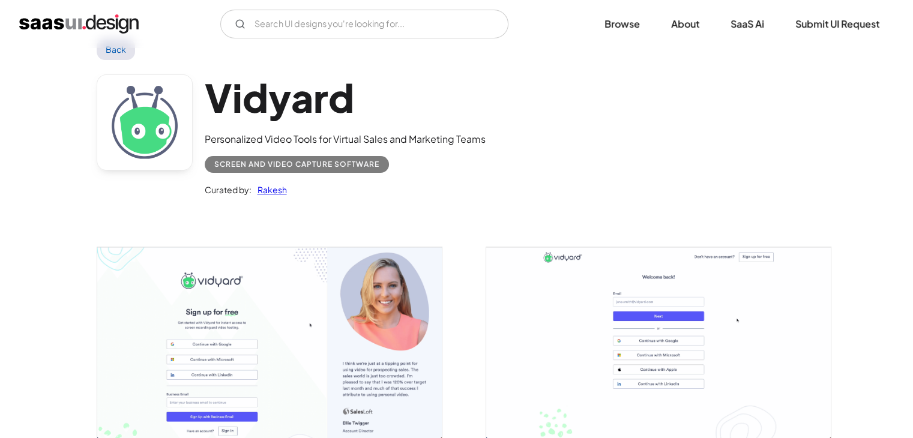
scroll to position [0, 0]
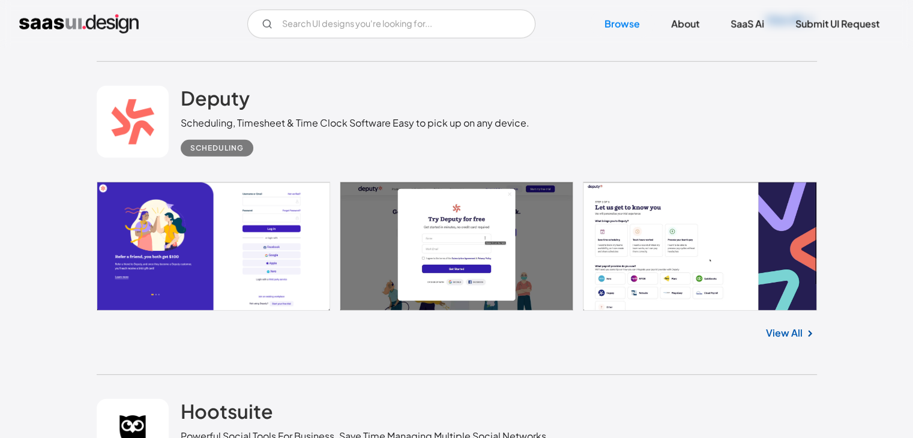
scroll to position [17204, 0]
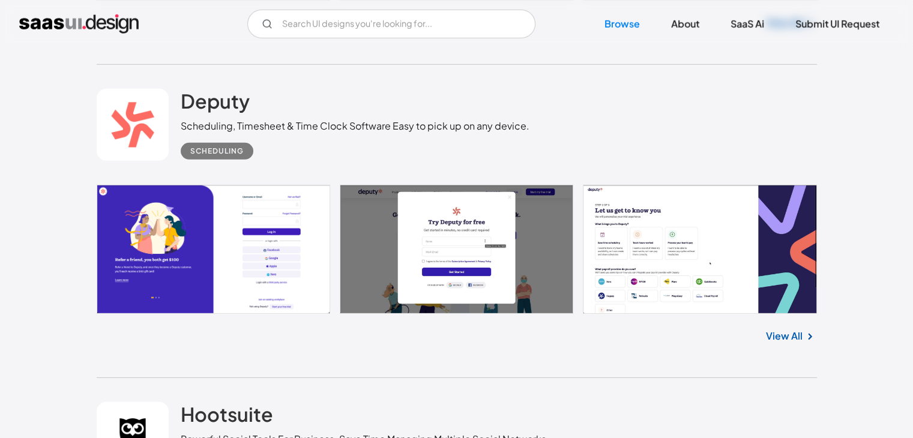
drag, startPoint x: 0, startPoint y: 0, endPoint x: 245, endPoint y: 217, distance: 327.3
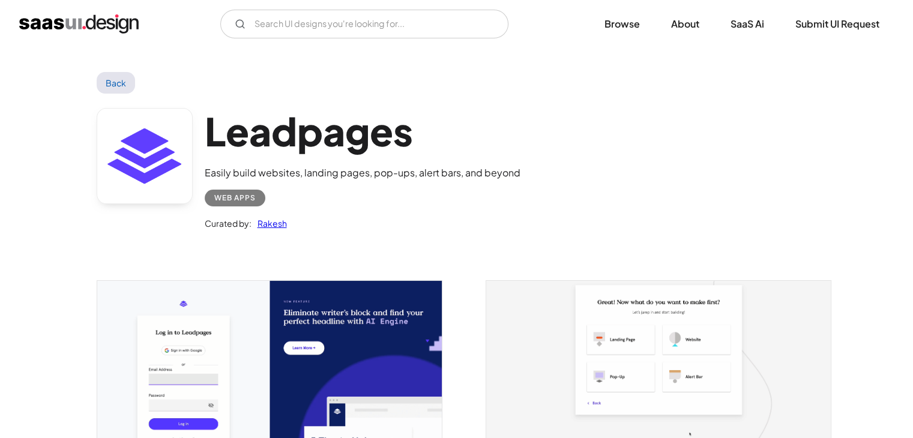
click at [198, 344] on img "open lightbox" at bounding box center [269, 376] width 344 height 190
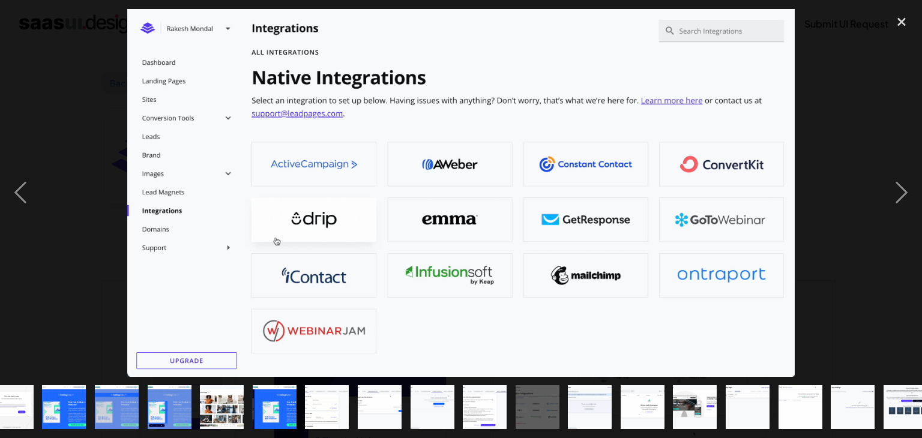
scroll to position [0, 400]
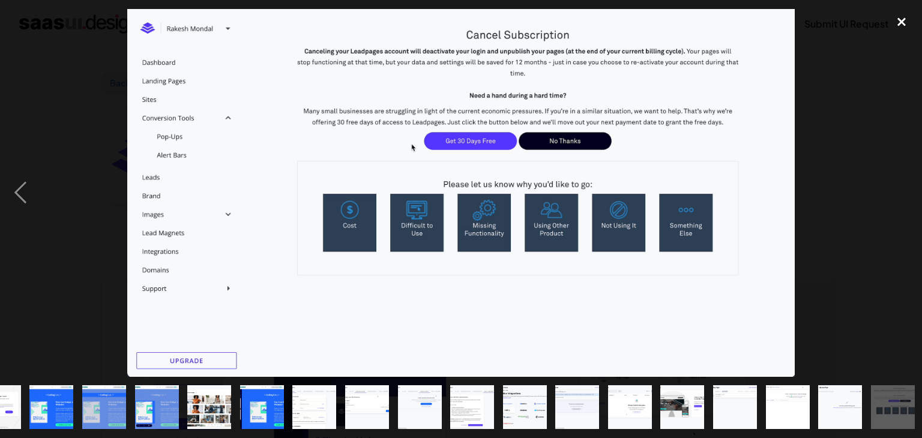
click at [912, 20] on div "close lightbox" at bounding box center [901, 22] width 41 height 26
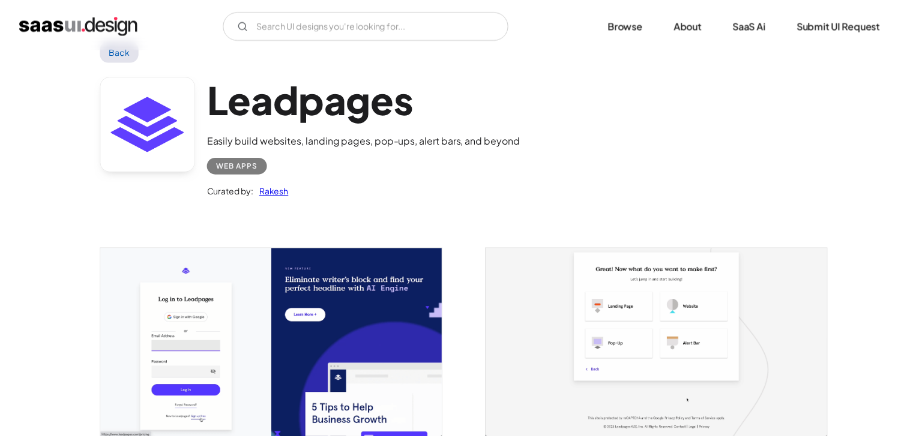
scroll to position [0, 0]
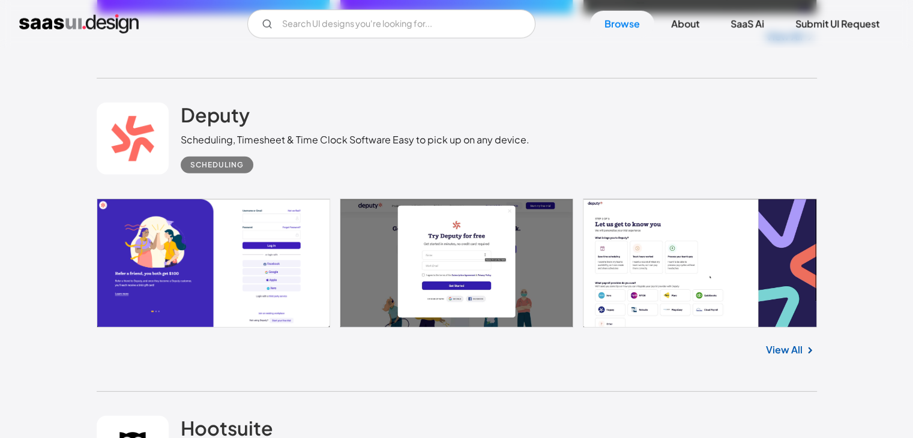
scroll to position [17189, 0]
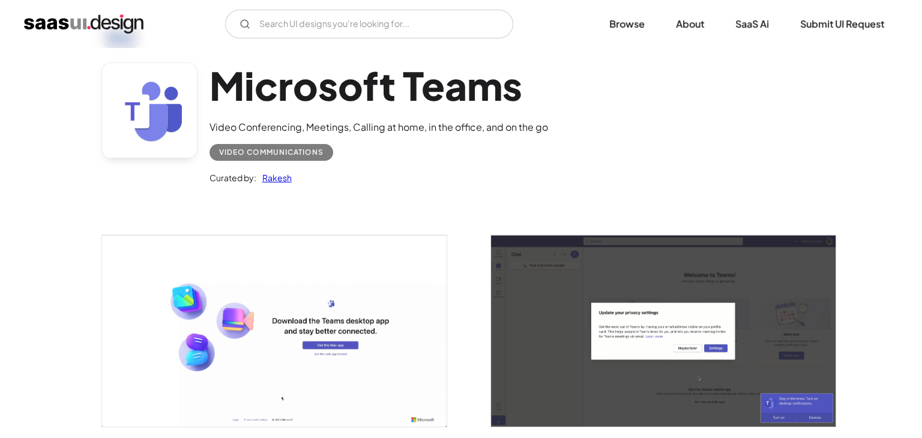
scroll to position [58, 0]
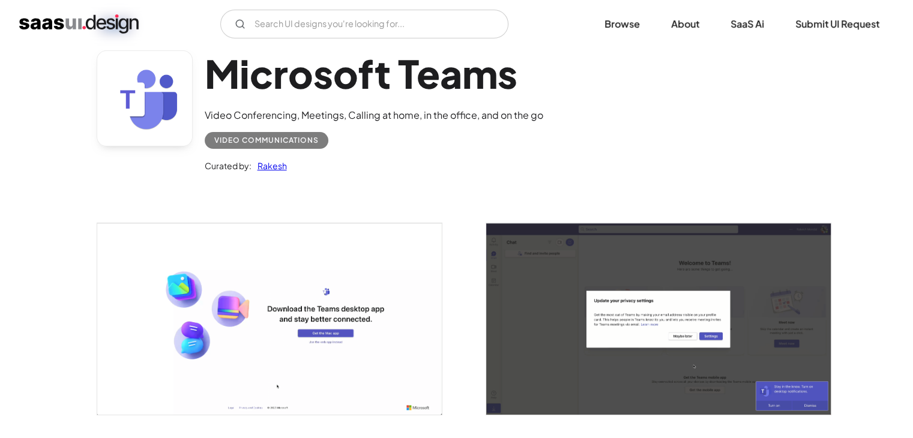
click at [317, 289] on img "open lightbox" at bounding box center [269, 318] width 344 height 191
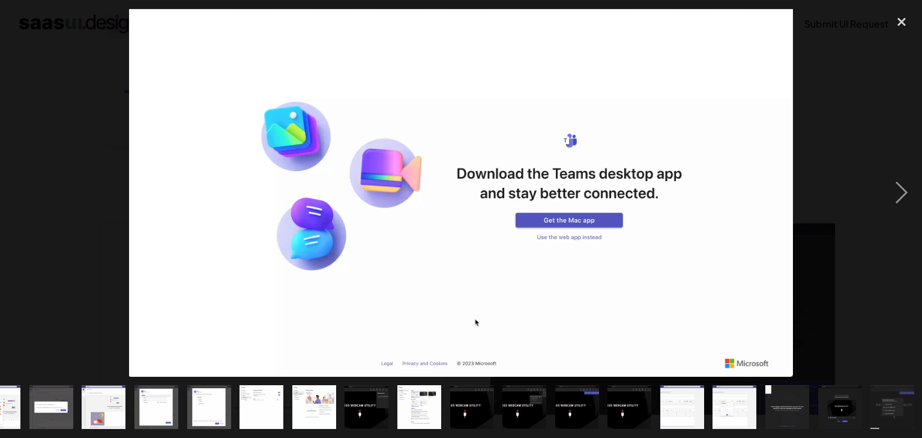
scroll to position [0, 0]
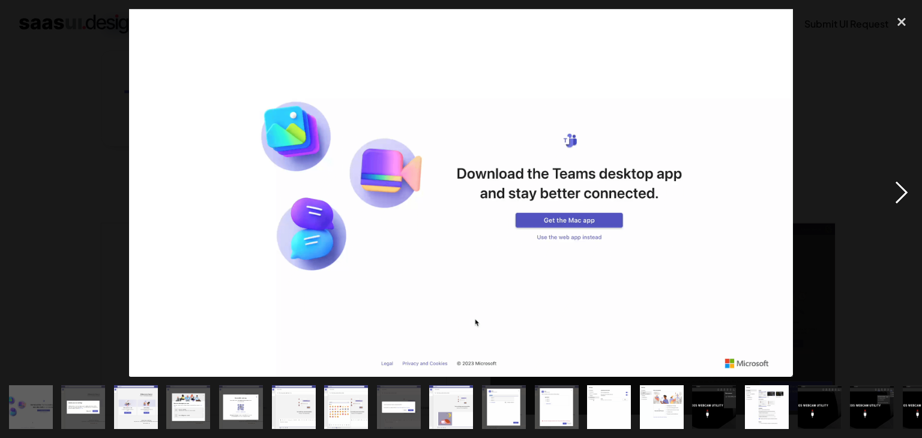
click at [895, 188] on div "next image" at bounding box center [901, 193] width 41 height 368
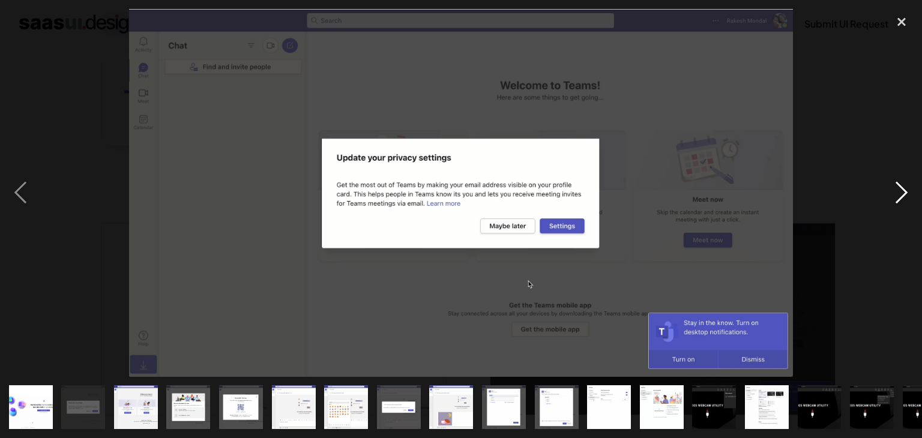
click at [895, 188] on div "next image" at bounding box center [901, 193] width 41 height 368
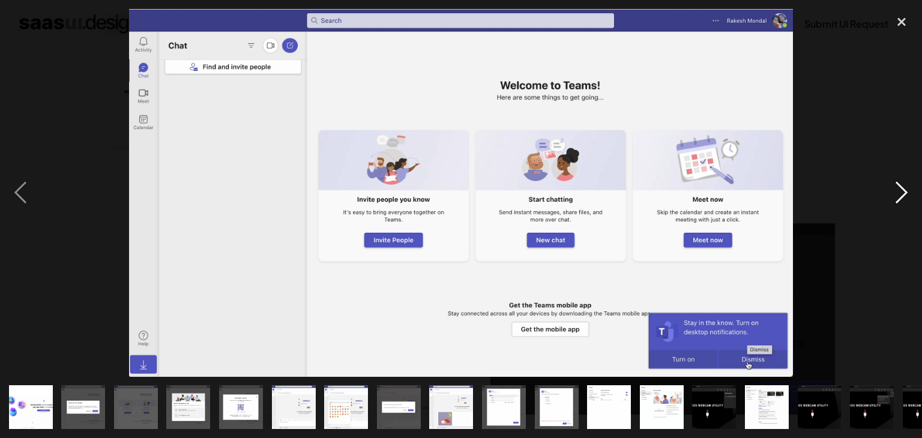
click at [895, 188] on div "next image" at bounding box center [901, 193] width 41 height 368
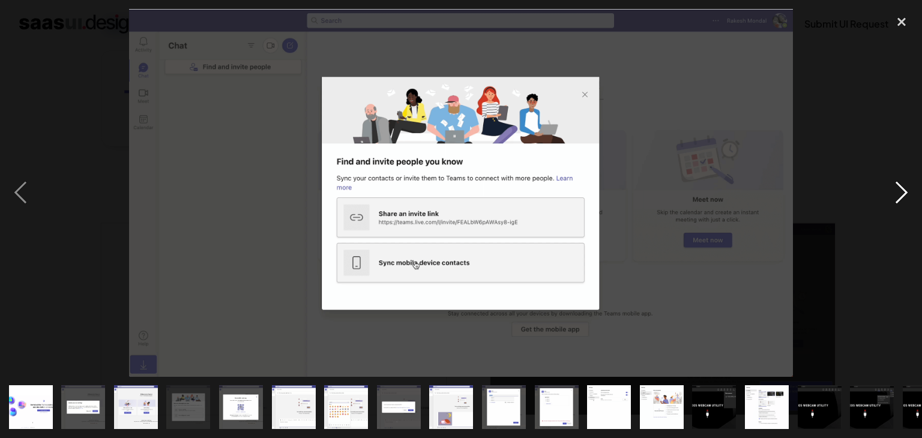
click at [895, 188] on div "next image" at bounding box center [901, 193] width 41 height 368
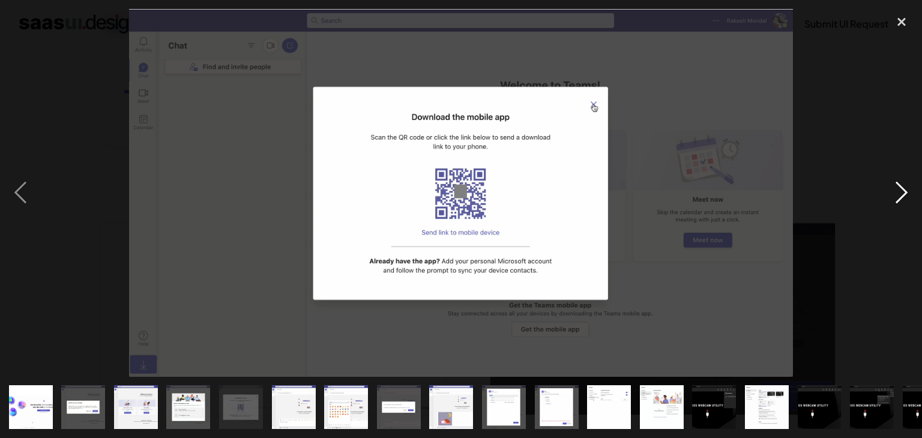
click at [895, 188] on div "next image" at bounding box center [901, 193] width 41 height 368
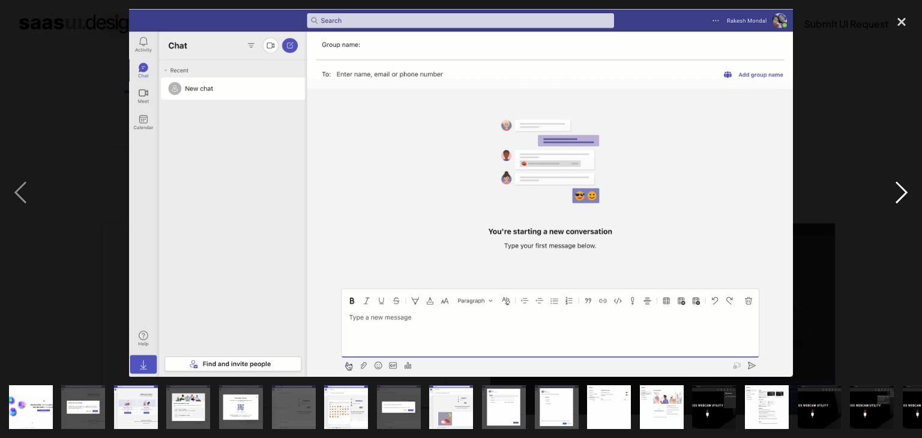
click at [895, 188] on div "next image" at bounding box center [901, 193] width 41 height 368
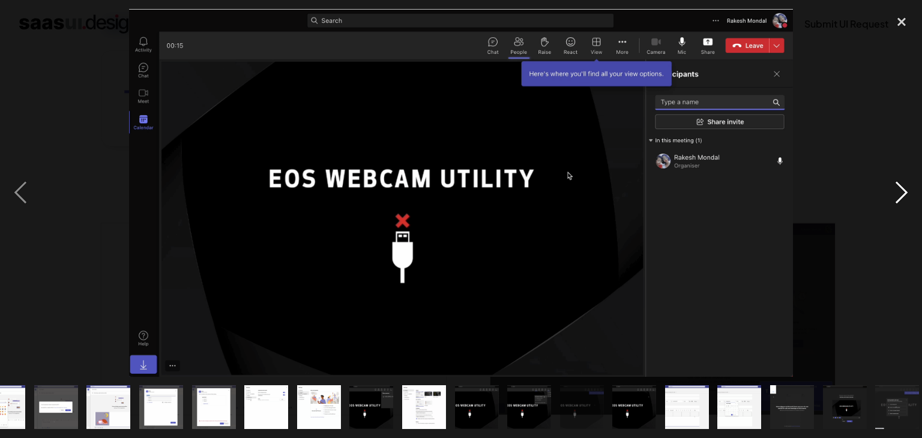
scroll to position [0, 347]
